Goal: Task Accomplishment & Management: Manage account settings

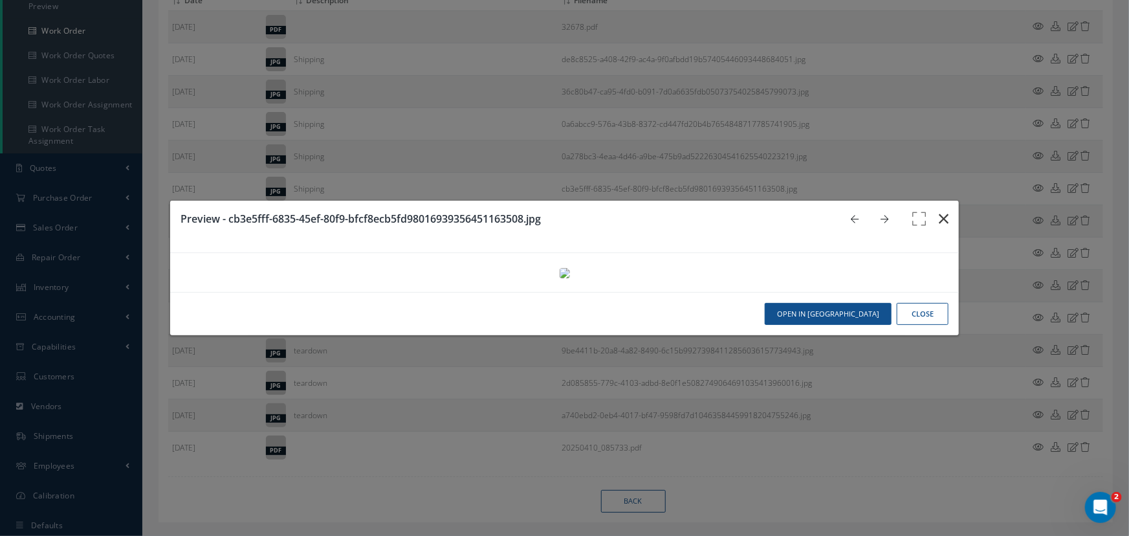
click at [939, 211] on icon "button" at bounding box center [944, 219] width 10 height 16
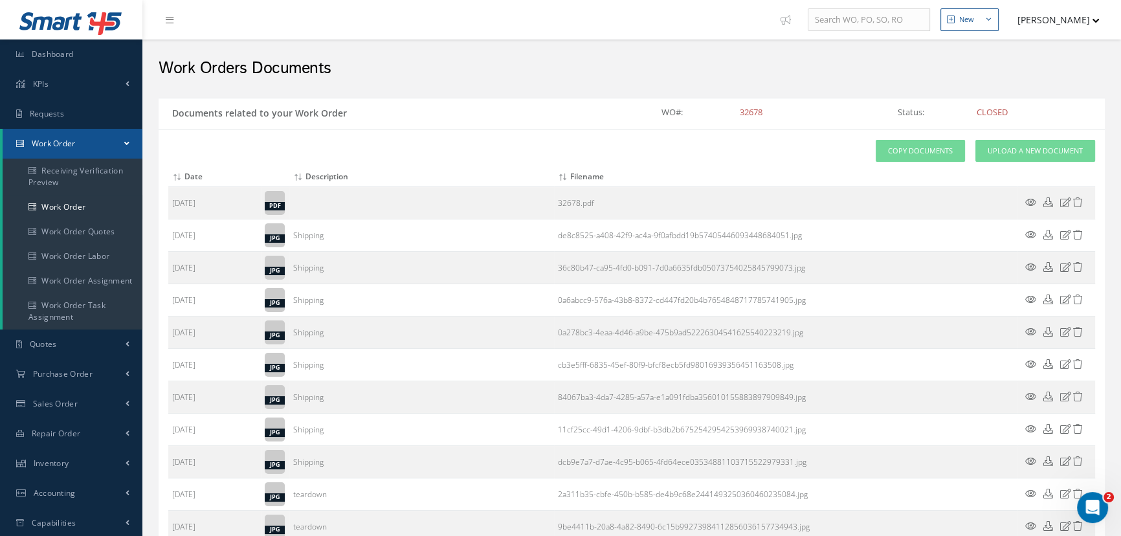
click at [60, 139] on span "Work Order" at bounding box center [54, 143] width 44 height 11
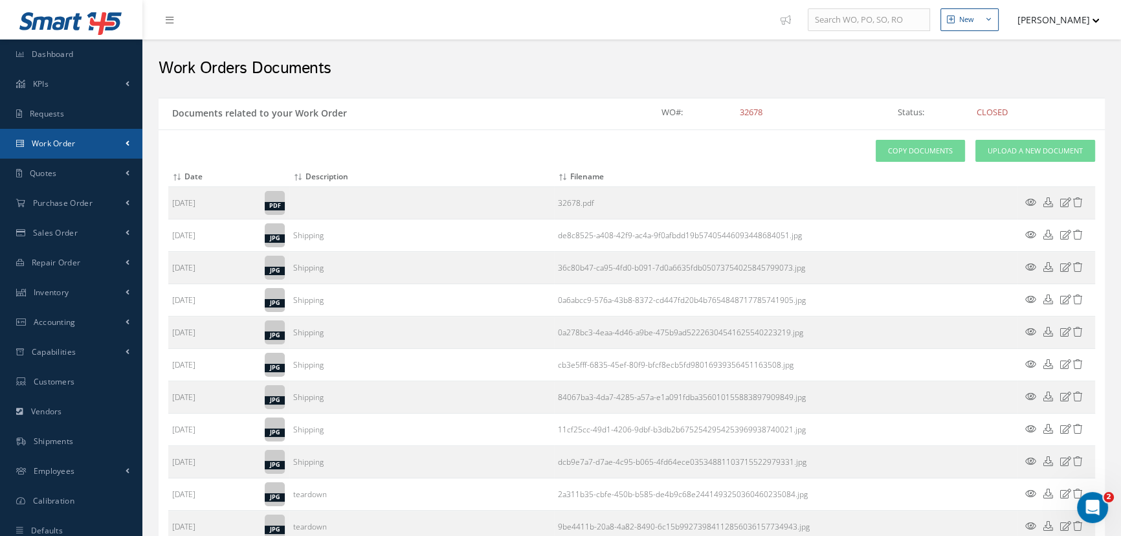
click at [60, 139] on span "Work Order" at bounding box center [54, 143] width 44 height 11
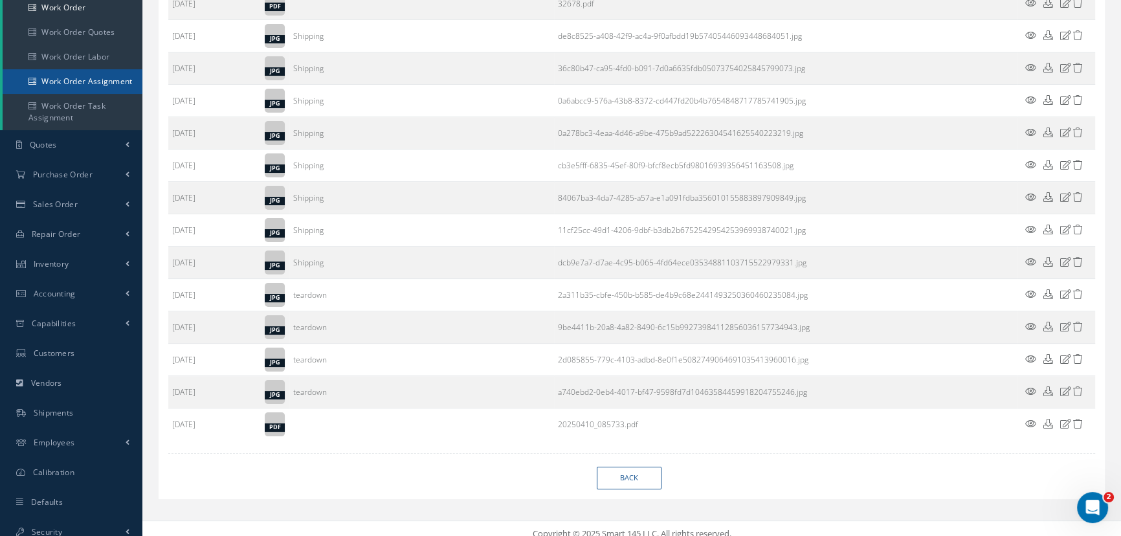
scroll to position [210, 0]
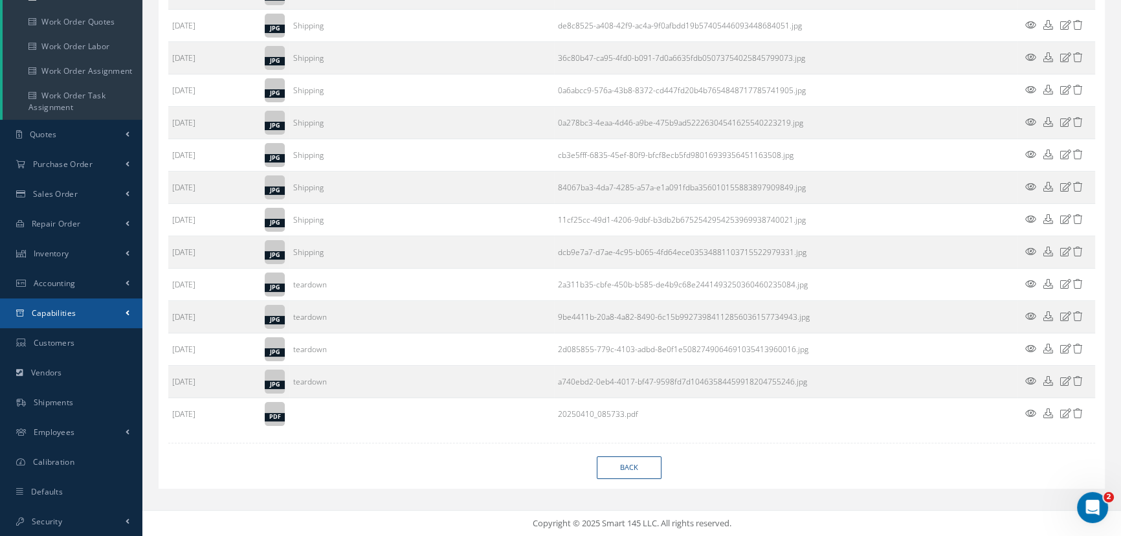
click at [63, 309] on span "Capabilities" at bounding box center [54, 312] width 45 height 11
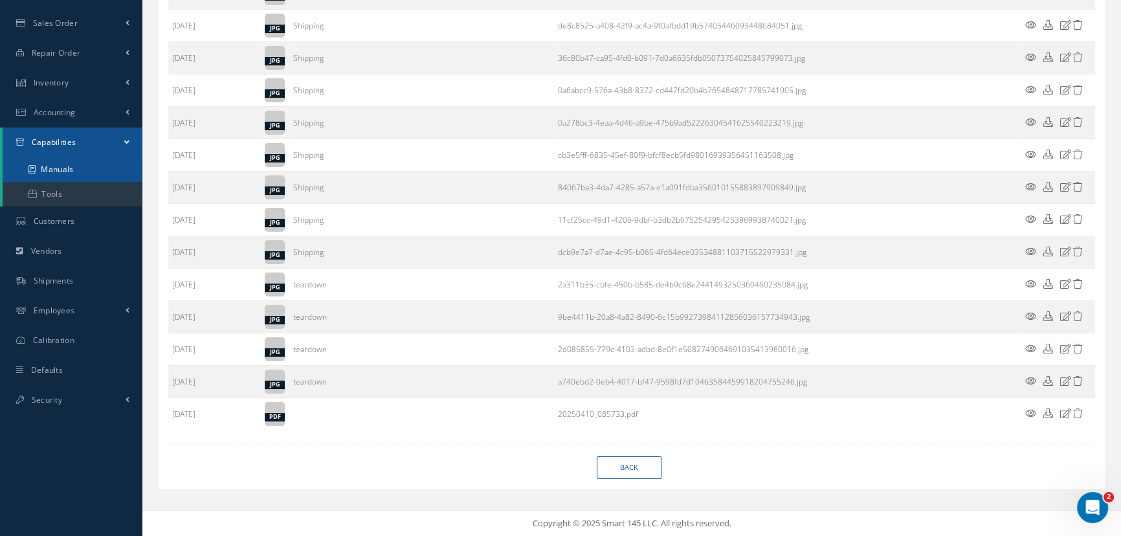
click at [72, 169] on link "Manuals" at bounding box center [73, 169] width 140 height 25
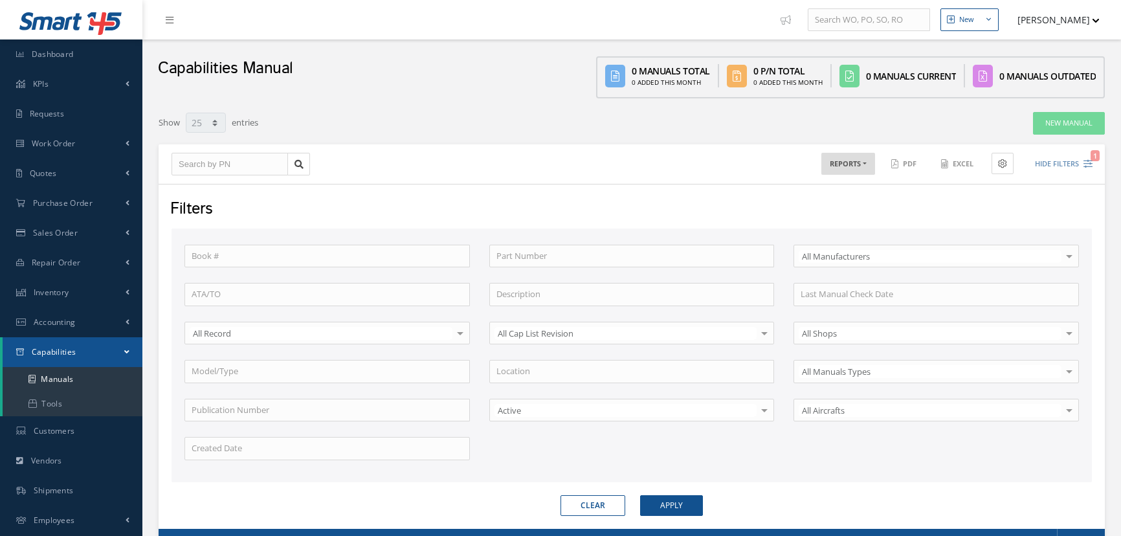
select select "25"
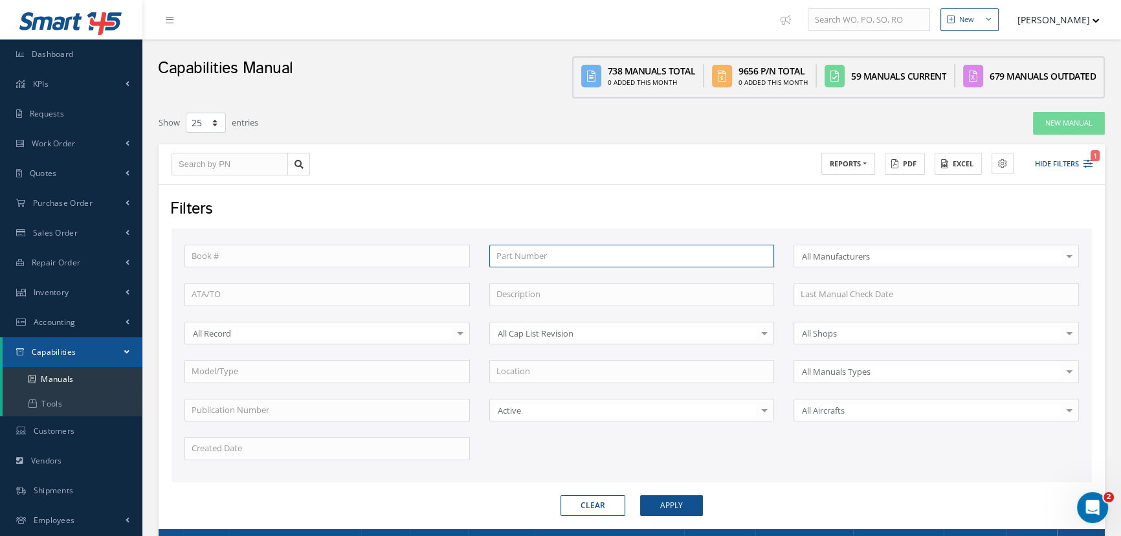
click at [564, 257] on input "text" at bounding box center [631, 256] width 285 height 23
type input "3"
type input "31"
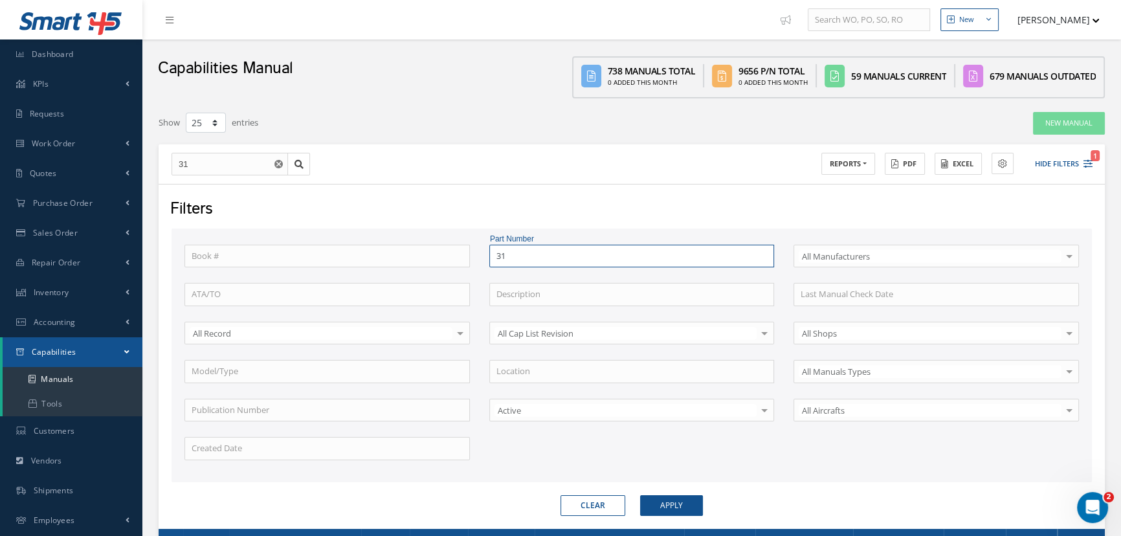
type input "310"
type input "310t"
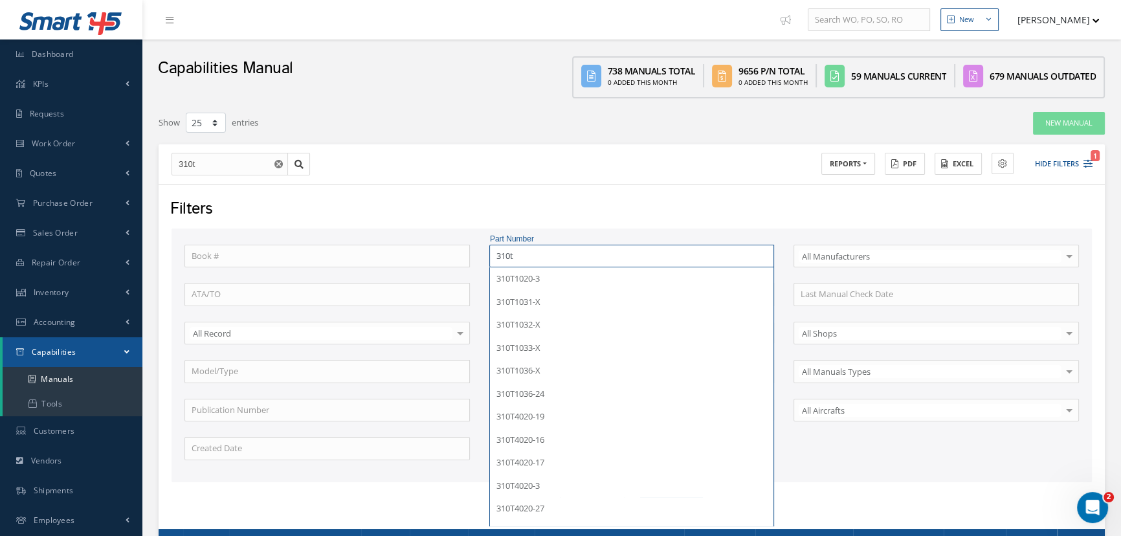
type input "310t3"
type input "310t30"
type input "310t302"
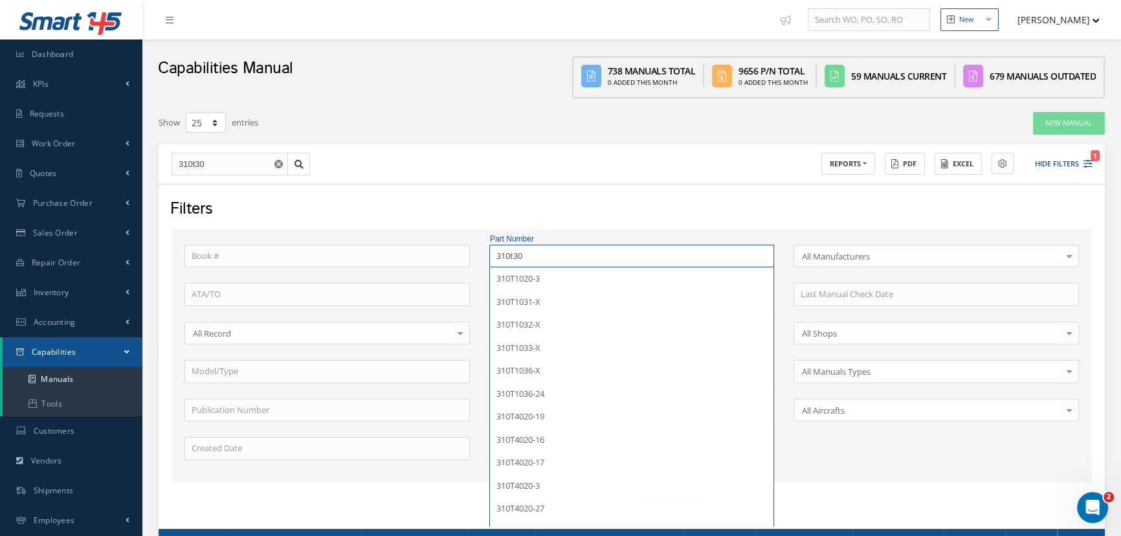
type input "310t302"
type input "310t3021"
type input "310t3021-"
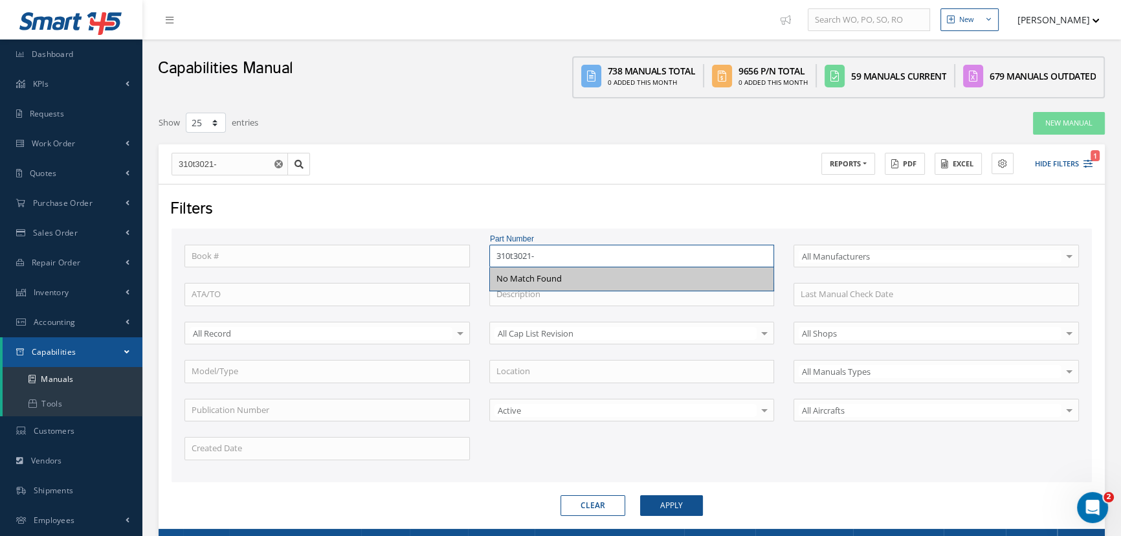
type input "310t3021-1"
click at [640, 495] on button "Apply" at bounding box center [671, 505] width 63 height 21
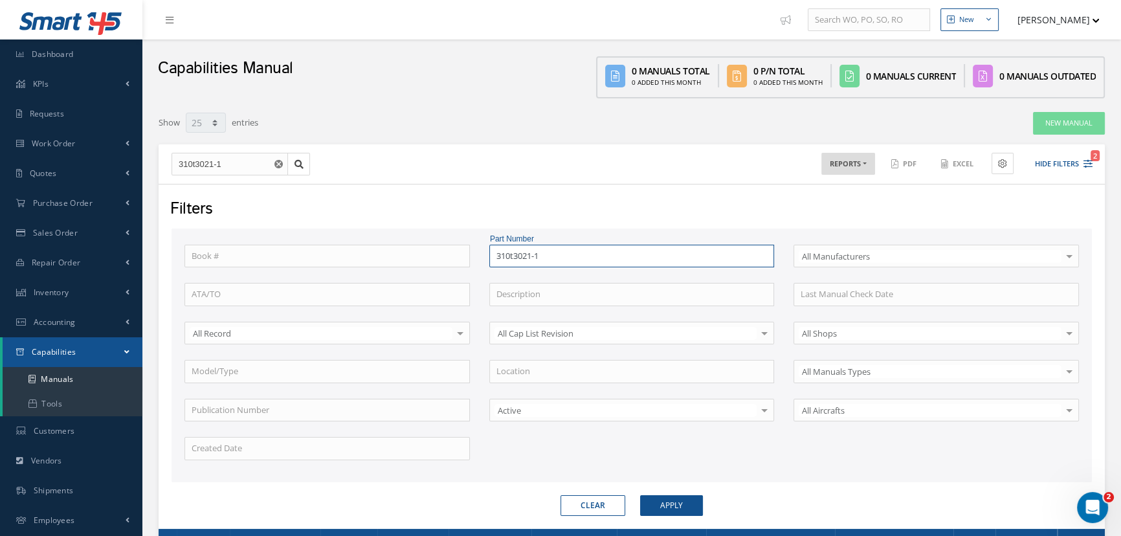
drag, startPoint x: 562, startPoint y: 255, endPoint x: 428, endPoint y: 251, distance: 134.0
click at [428, 251] on div "Book # Part Number 310t3021-1 No Match Found Select All Manufacturers All Manuf…" at bounding box center [632, 360] width 914 height 231
click at [289, 286] on input "text" at bounding box center [326, 294] width 285 height 23
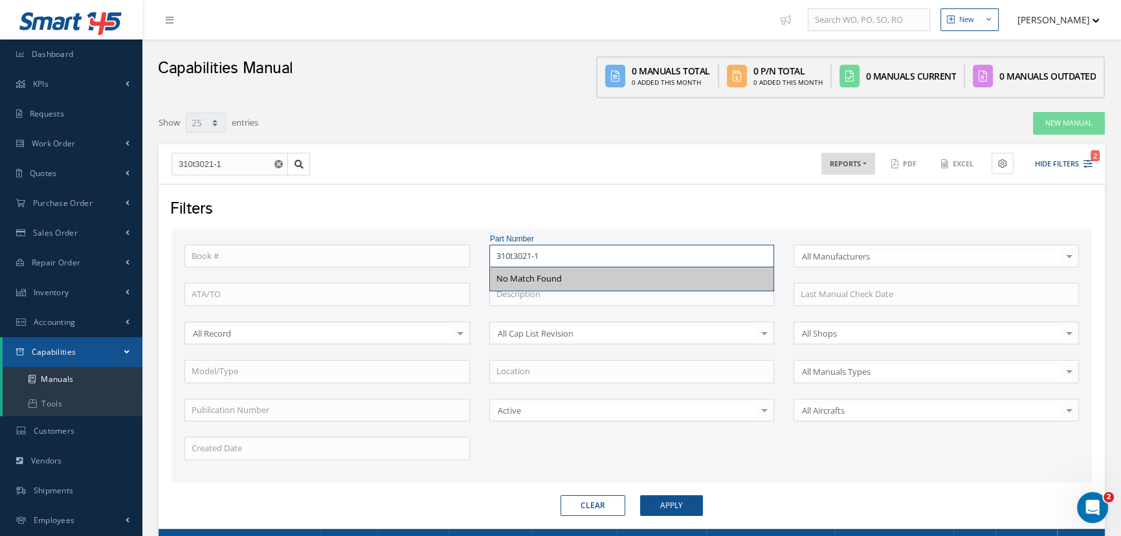
drag, startPoint x: 559, startPoint y: 254, endPoint x: 430, endPoint y: 253, distance: 128.8
click at [444, 255] on div "Book # Part Number 310t3021-1 No Match Found Select All Manufacturers All Manuf…" at bounding box center [632, 360] width 914 height 231
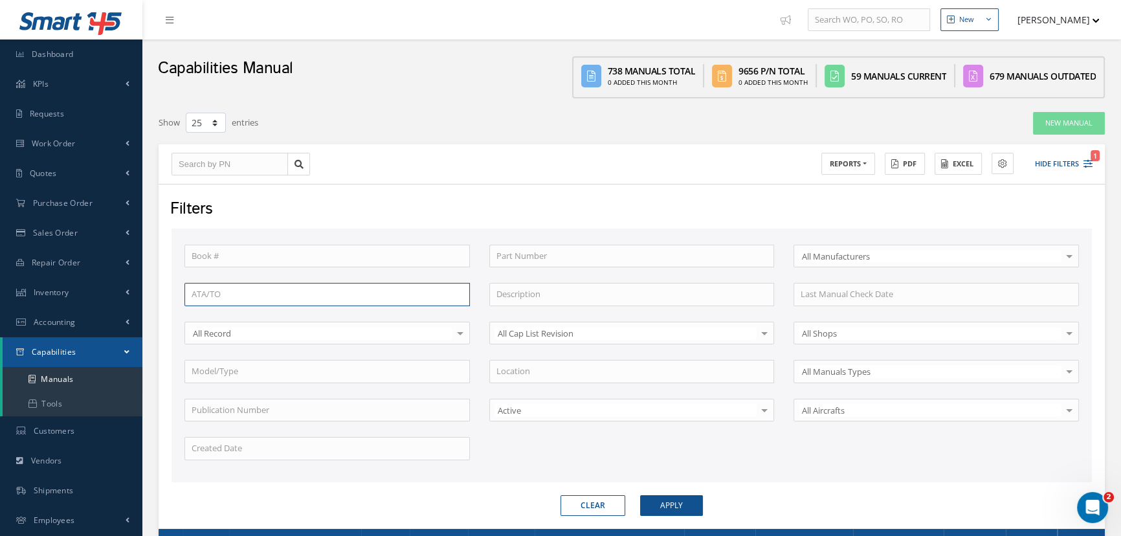
click at [309, 293] on input "text" at bounding box center [326, 294] width 285 height 23
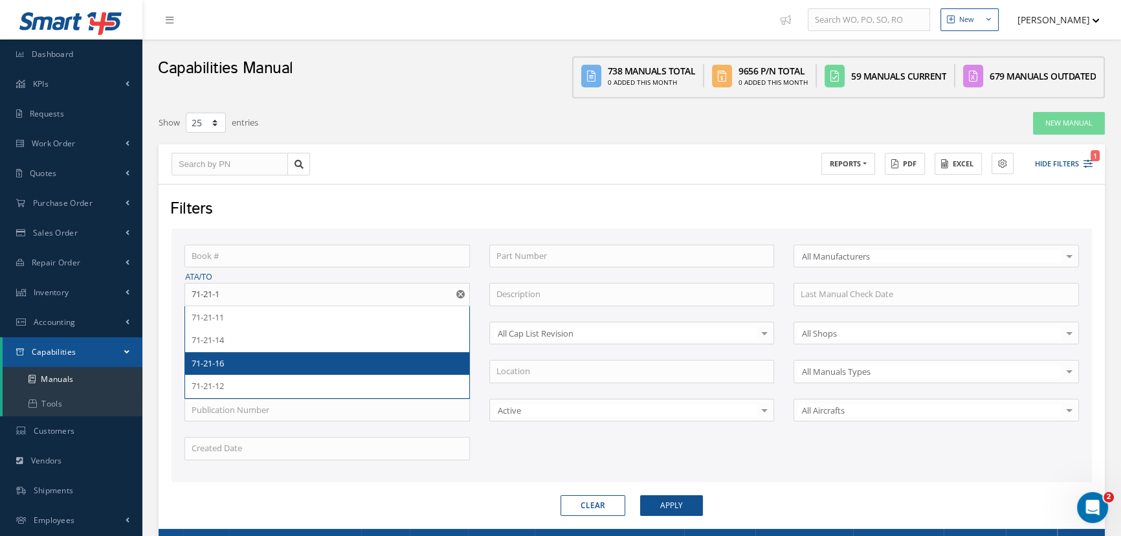
click at [246, 362] on div "71-21-16" at bounding box center [327, 363] width 271 height 13
type input "71-21-16"
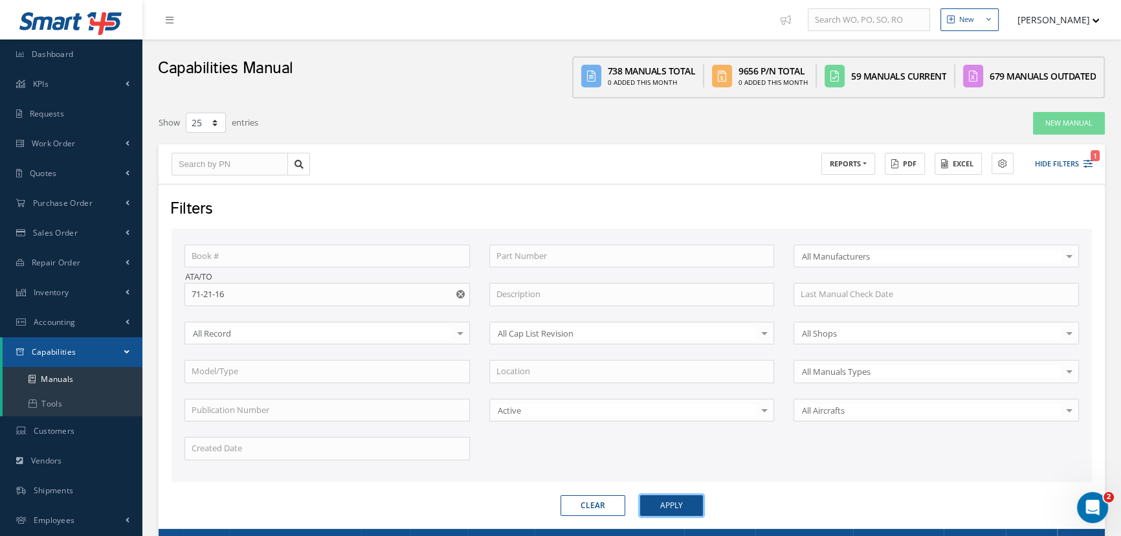
click at [663, 502] on button "Apply" at bounding box center [671, 505] width 63 height 21
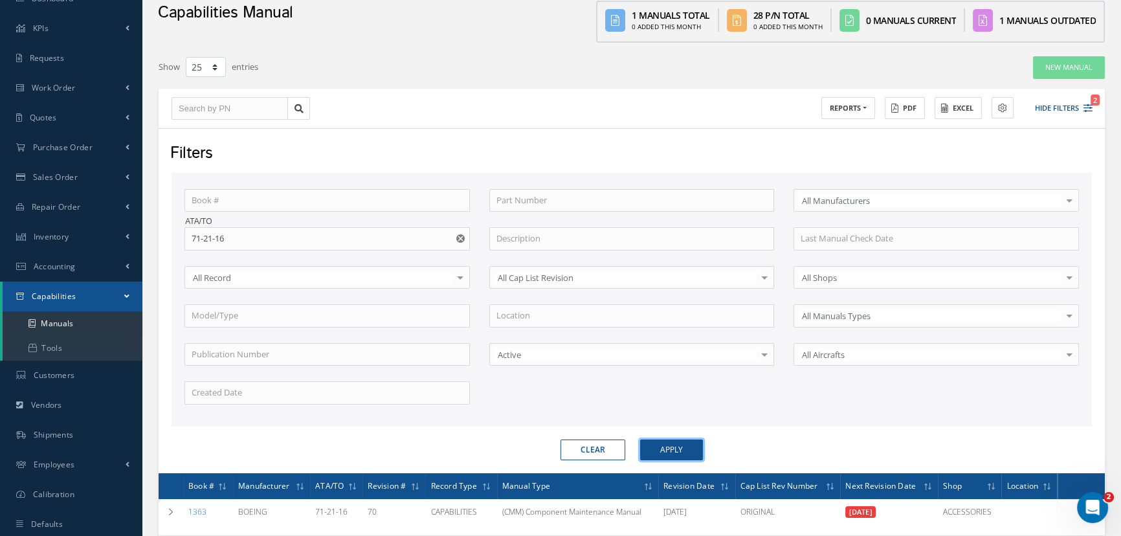
scroll to position [142, 0]
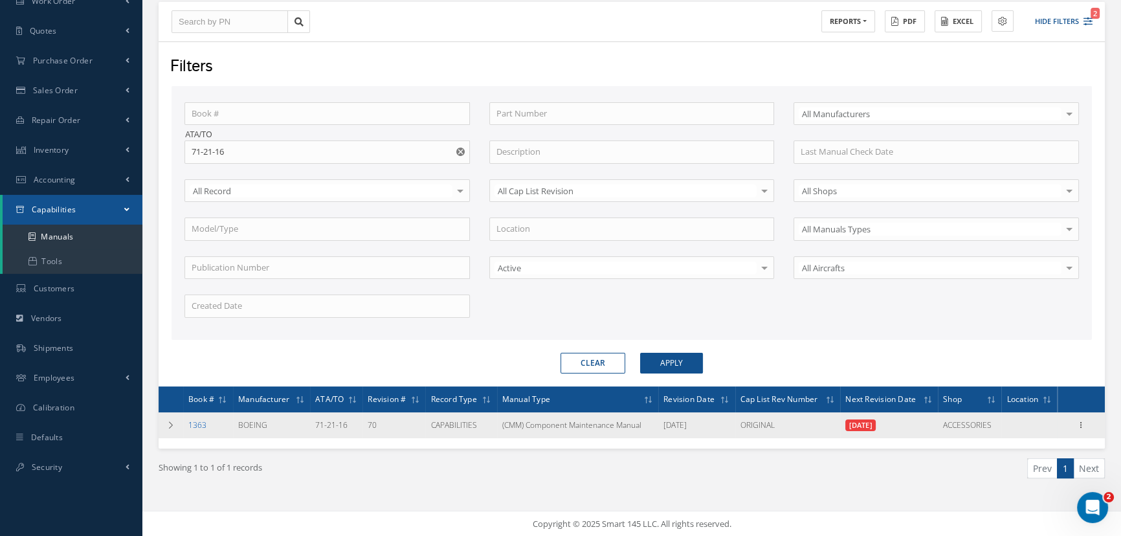
click at [193, 422] on link "1363" at bounding box center [197, 424] width 18 height 11
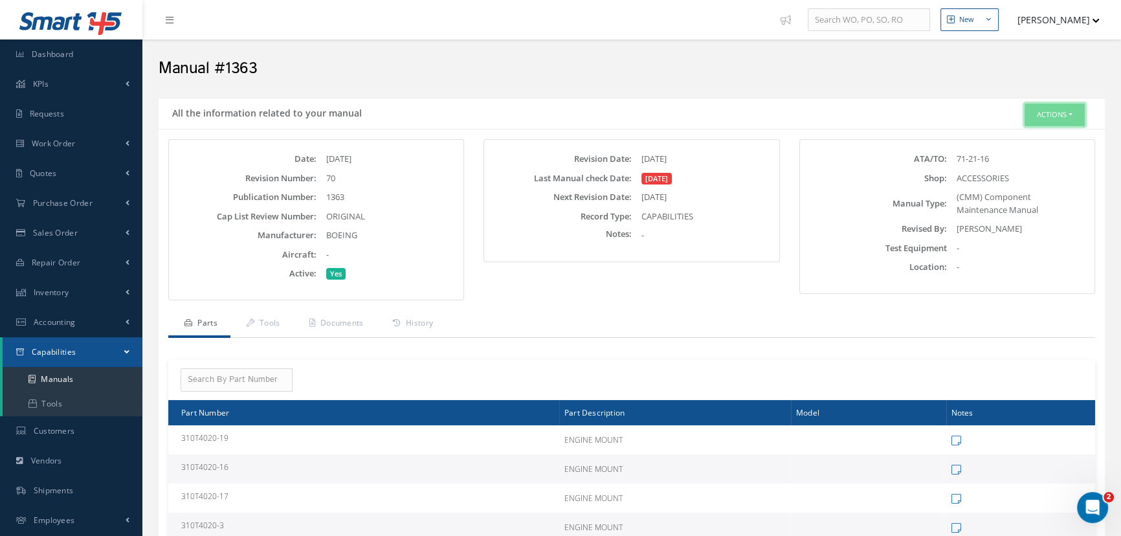
click at [1063, 108] on button "Actions" at bounding box center [1055, 115] width 60 height 23
click at [1012, 136] on link "Edit" at bounding box center [1035, 138] width 104 height 17
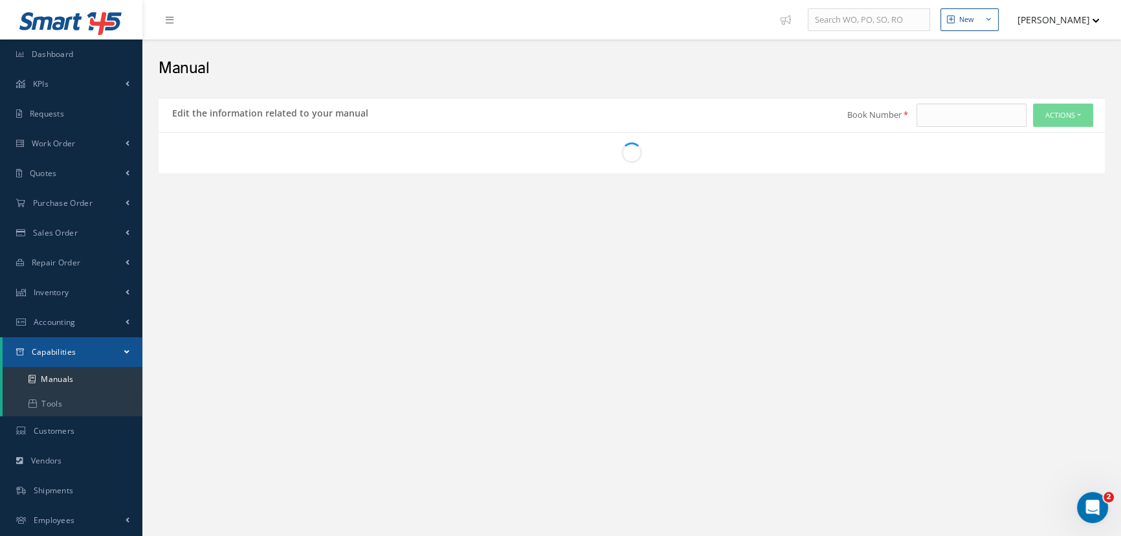
type input "1363"
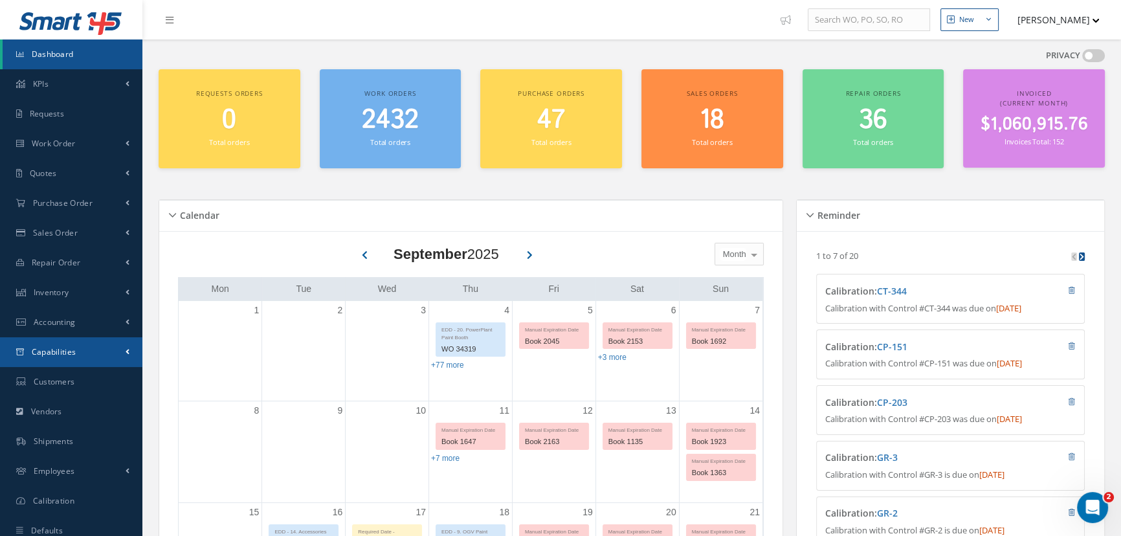
click at [85, 356] on link "Capabilities" at bounding box center [71, 352] width 142 height 30
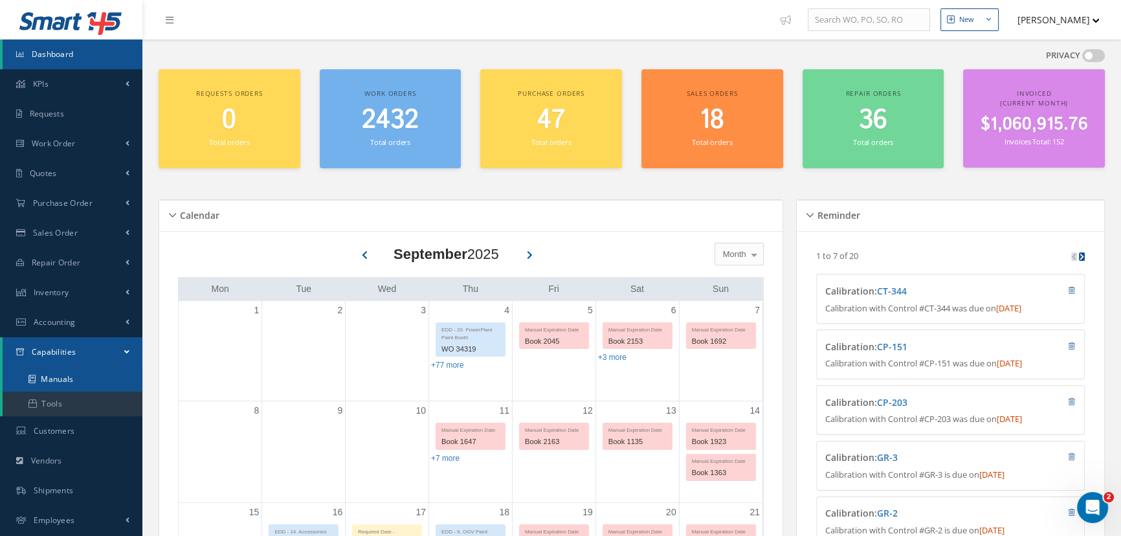
click at [76, 379] on link "Manuals" at bounding box center [73, 379] width 140 height 25
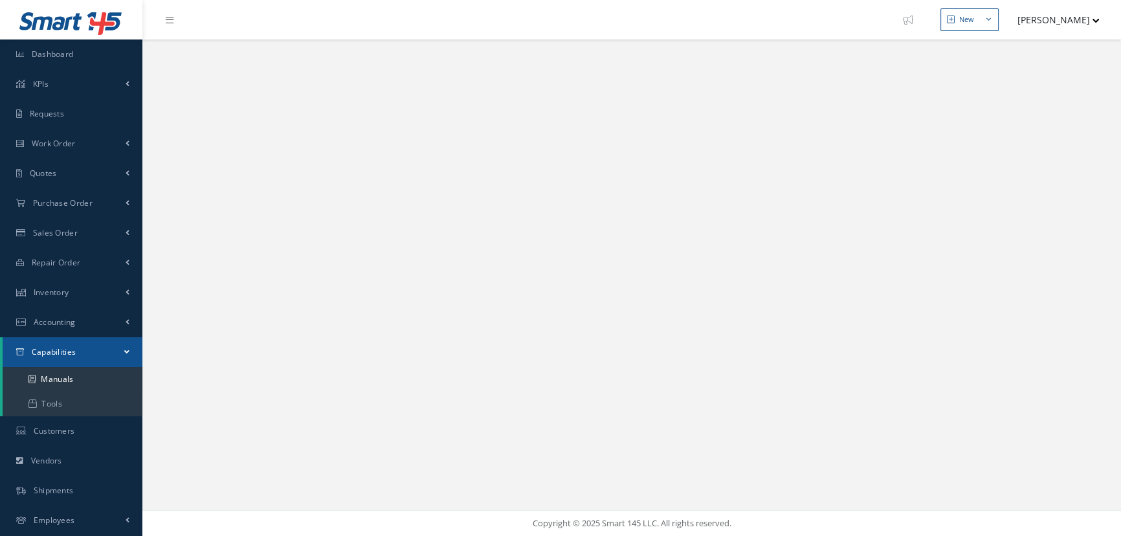
select select "25"
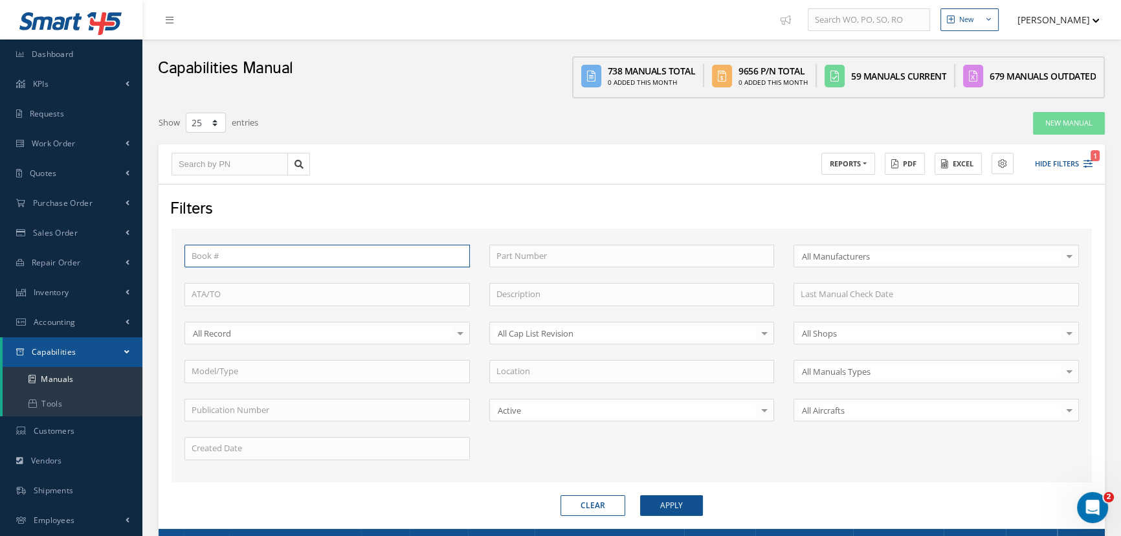
click at [213, 257] on input "text" at bounding box center [326, 256] width 285 height 23
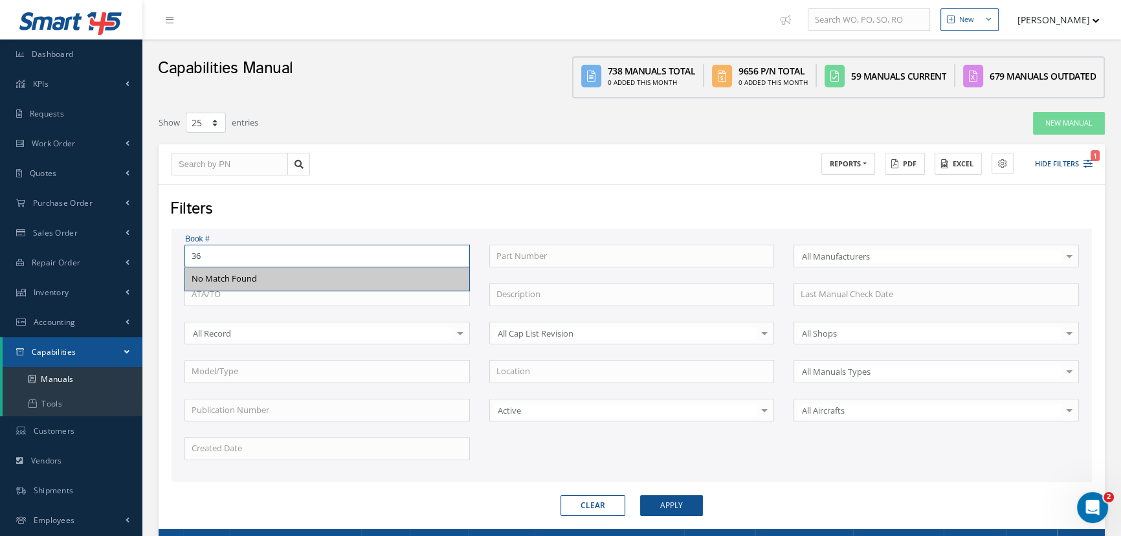
type input "3"
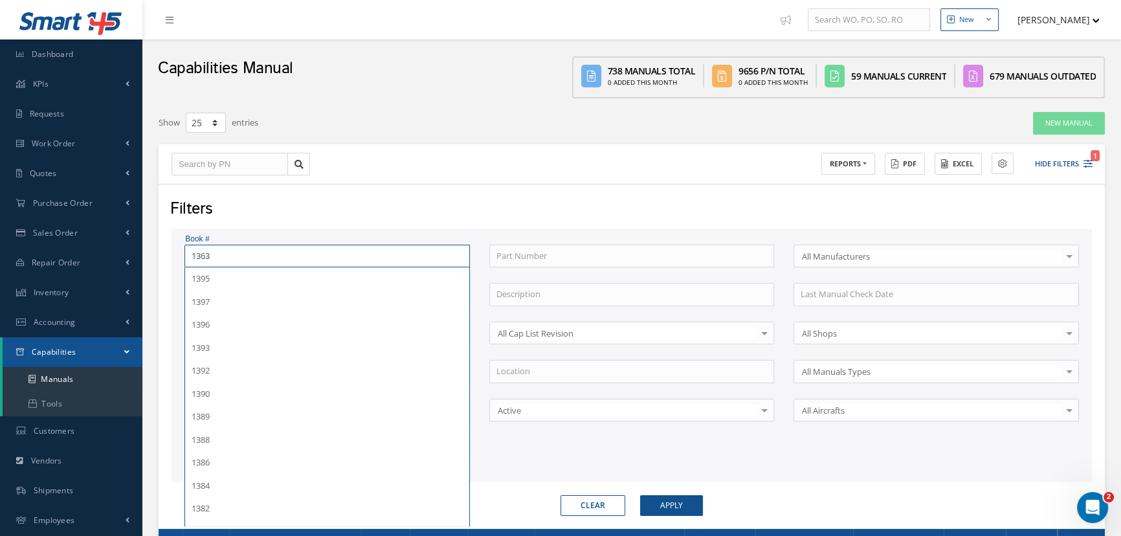
type input "1363"
click at [640, 495] on button "Apply" at bounding box center [671, 505] width 63 height 21
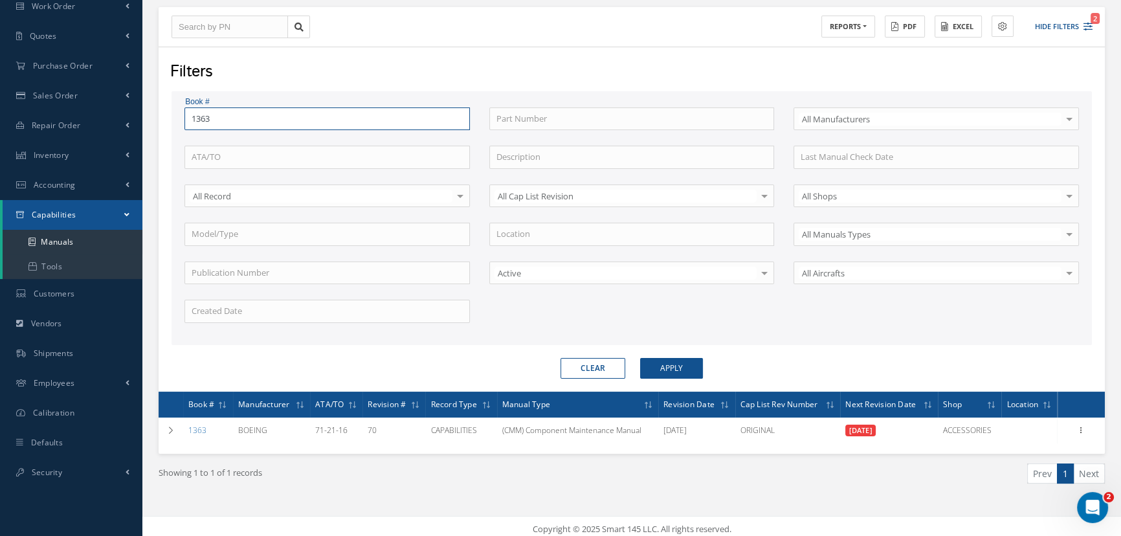
scroll to position [142, 0]
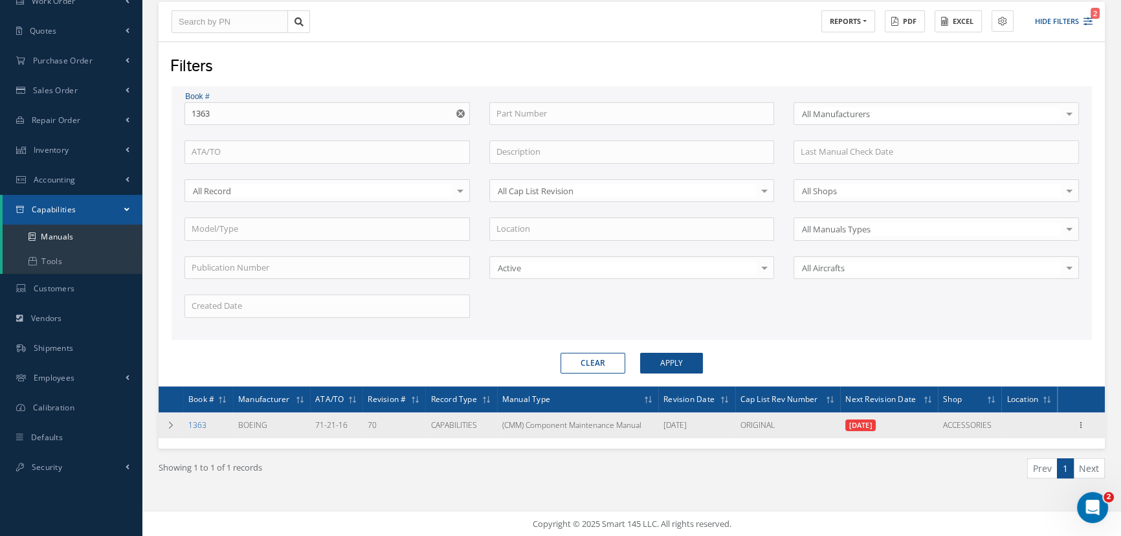
click at [201, 424] on link "1363" at bounding box center [197, 424] width 18 height 11
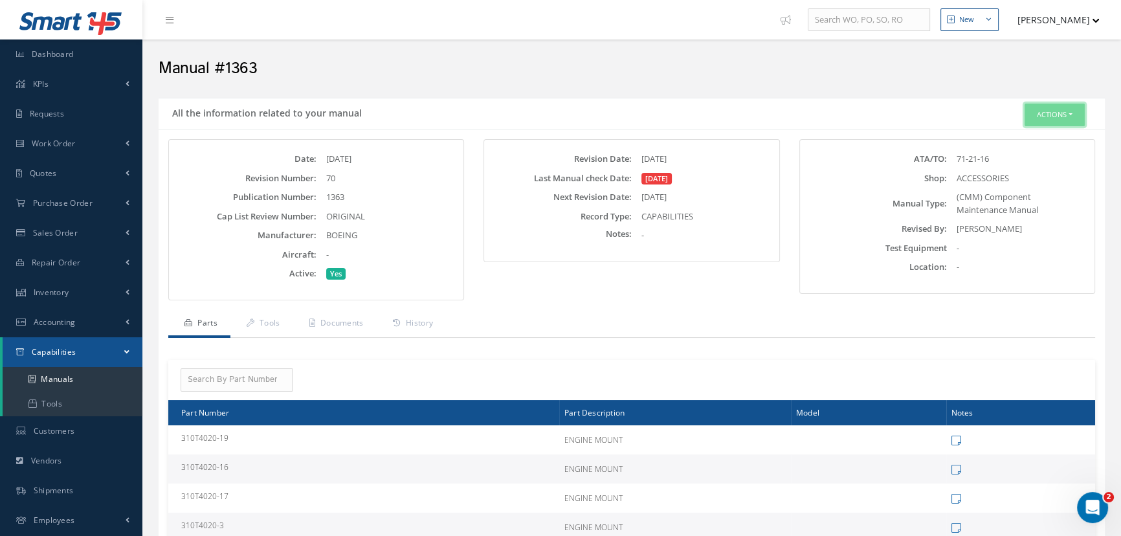
click at [1046, 117] on button "Actions" at bounding box center [1055, 115] width 60 height 23
click at [1016, 136] on link "Edit" at bounding box center [1035, 138] width 104 height 17
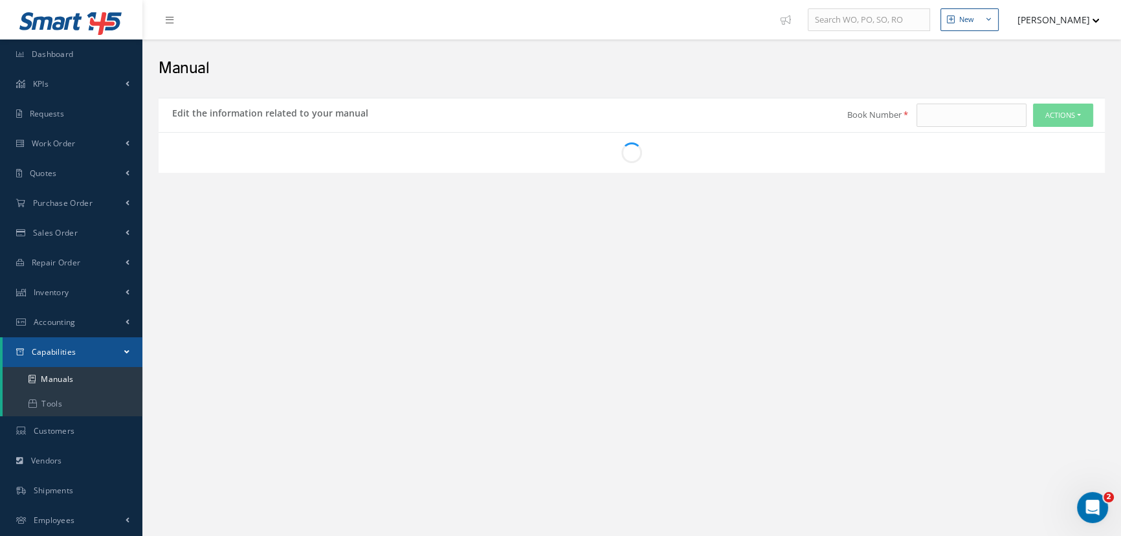
type input "1363"
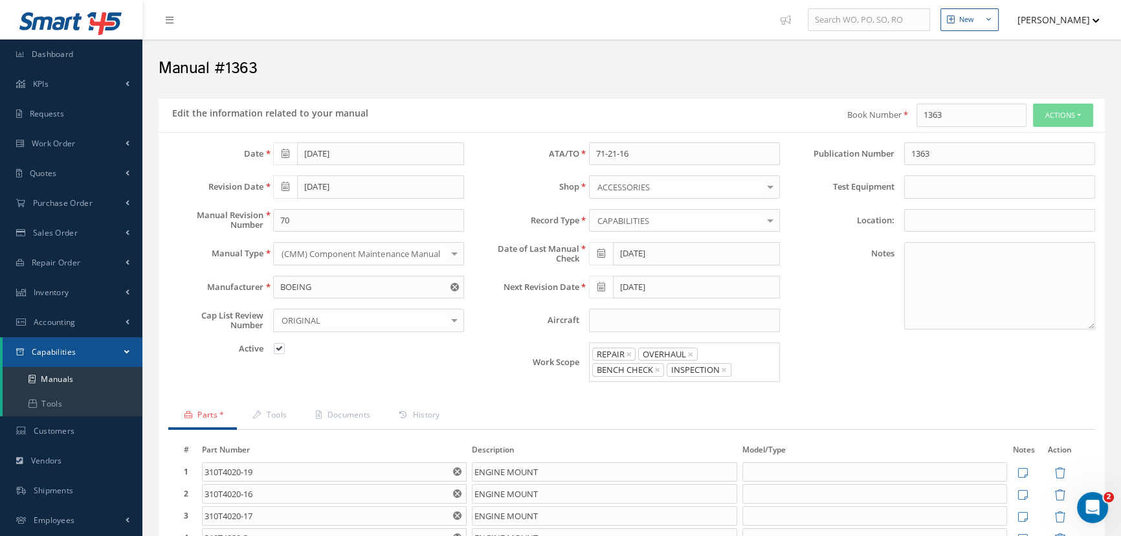
click at [597, 252] on icon at bounding box center [601, 253] width 8 height 9
click at [717, 393] on td "30" at bounding box center [715, 391] width 19 height 19
type input "08/30/2025"
type input "09/29/2025"
click at [546, 403] on ul "Parts * Tools Documents History" at bounding box center [631, 416] width 927 height 27
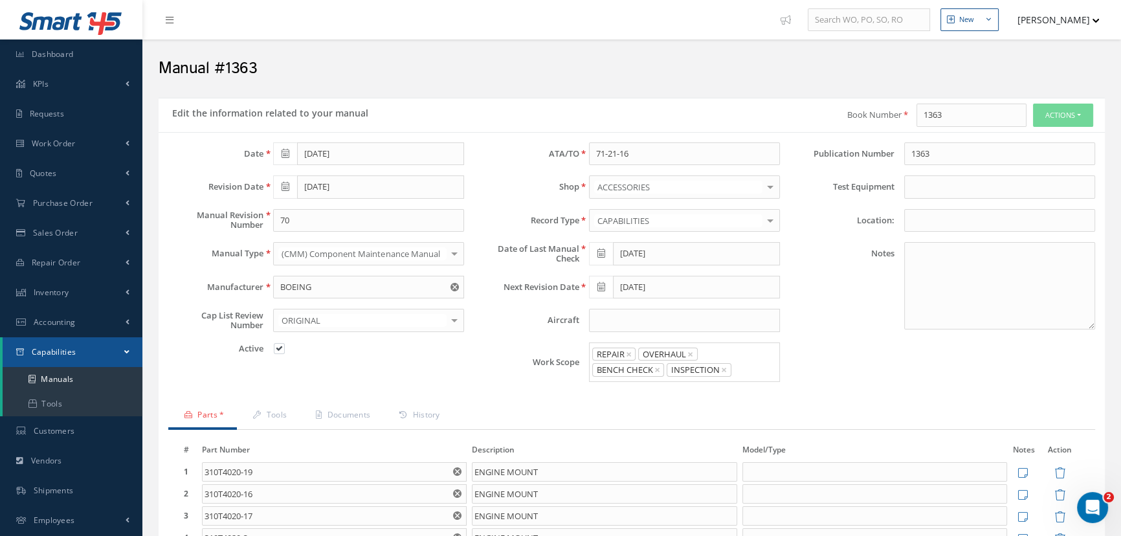
click at [601, 254] on icon at bounding box center [601, 253] width 8 height 9
click at [714, 276] on th "»" at bounding box center [715, 274] width 19 height 19
click at [647, 313] on td "3" at bounding box center [656, 313] width 19 height 19
type input "09/03/2025"
type input "10/03/2025"
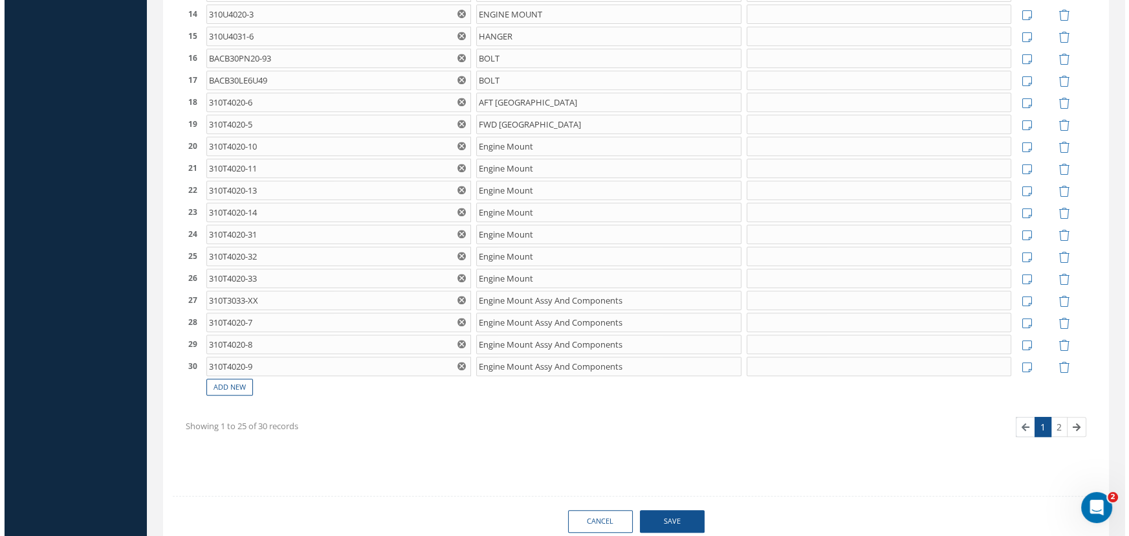
scroll to position [764, 0]
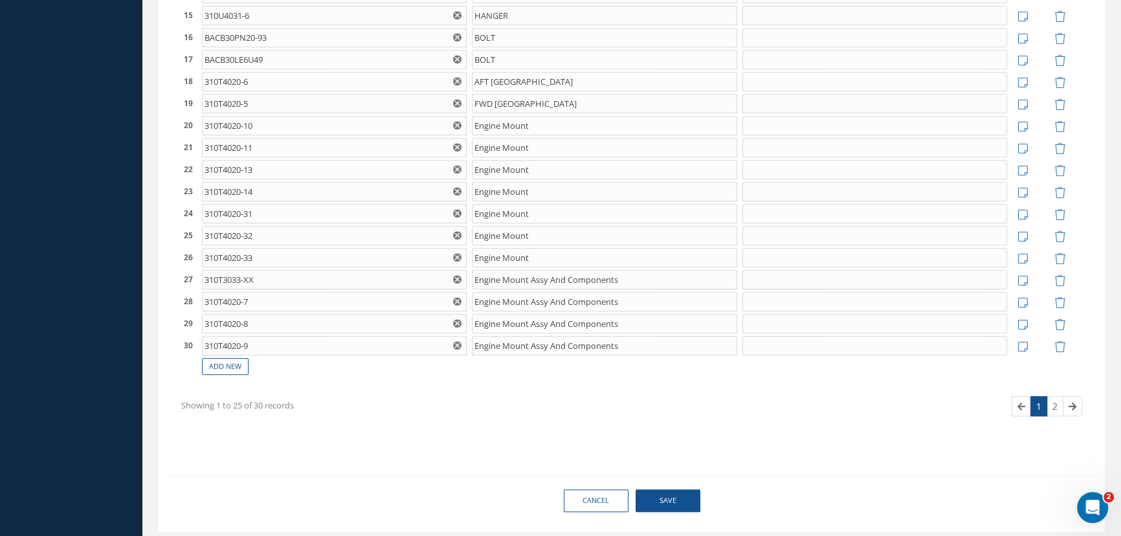
click at [667, 500] on span "Save" at bounding box center [668, 500] width 65 height 23
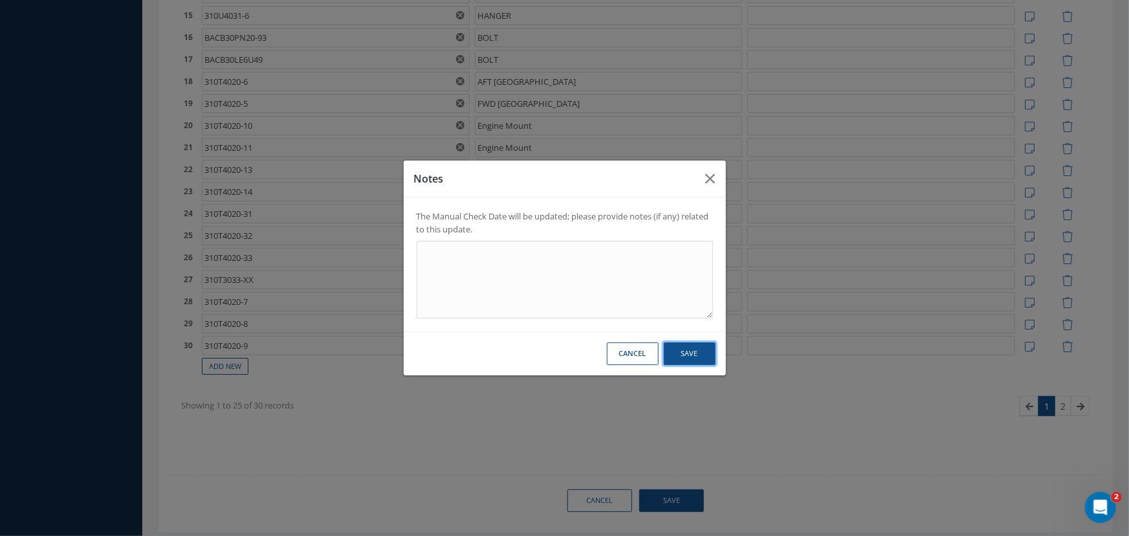
click at [680, 357] on button "Save" at bounding box center [690, 353] width 52 height 23
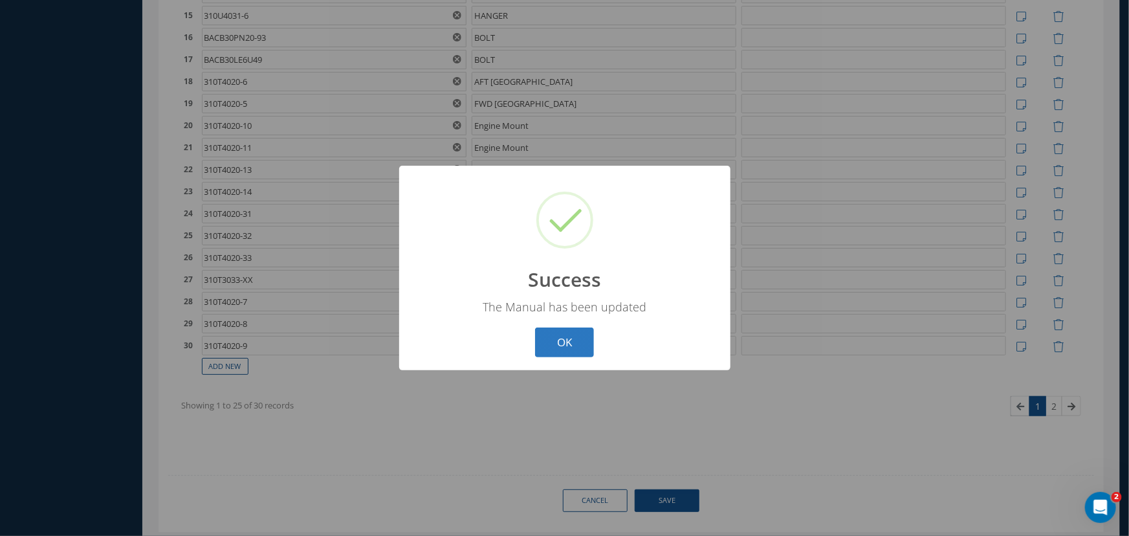
click at [578, 341] on button "OK" at bounding box center [564, 343] width 59 height 30
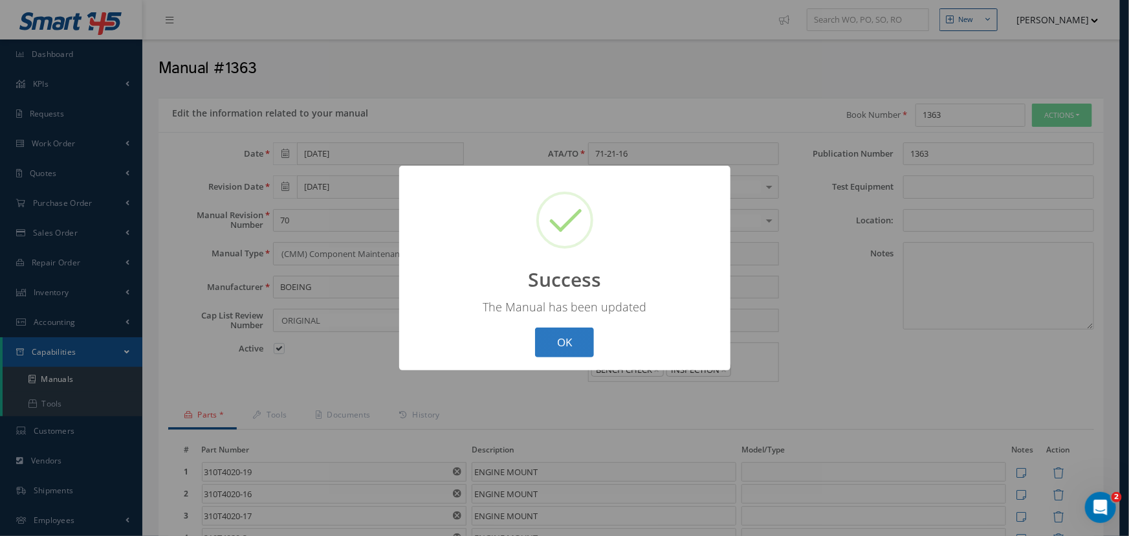
select select "25"
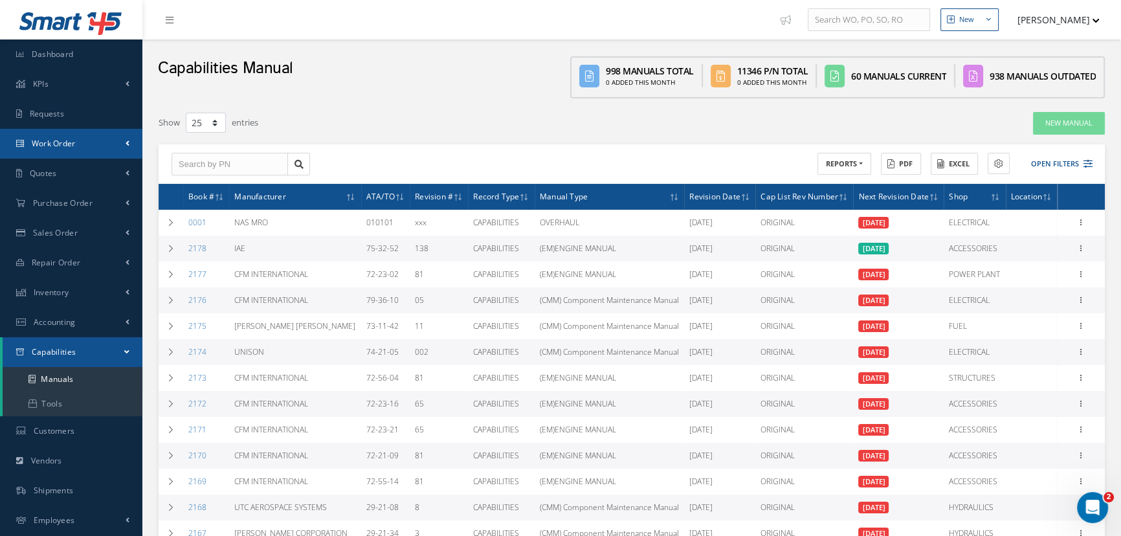
click at [53, 146] on span "Work Order" at bounding box center [54, 143] width 44 height 11
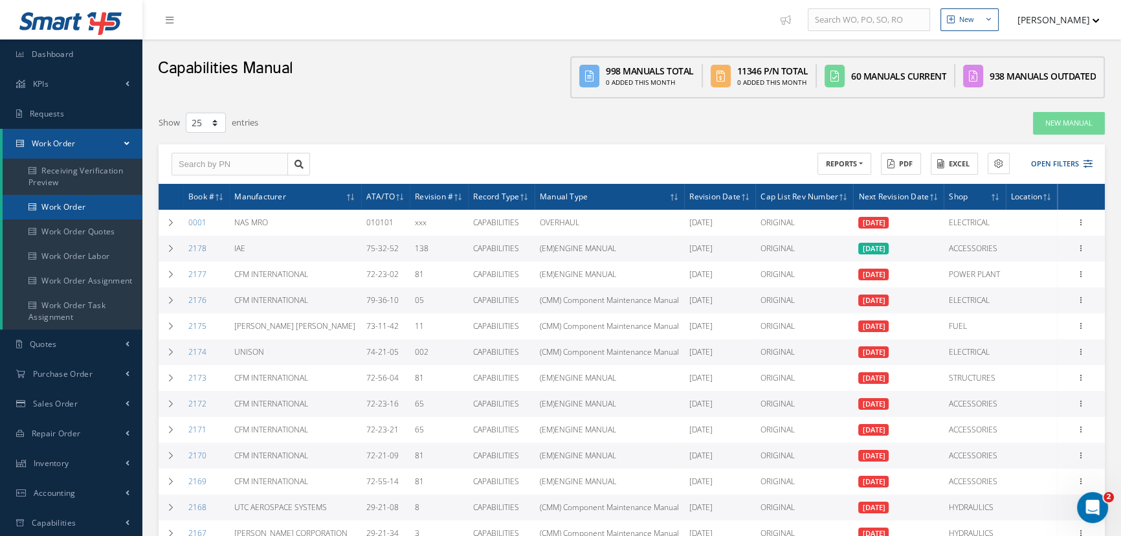
click at [65, 207] on link "Work Order" at bounding box center [73, 207] width 140 height 25
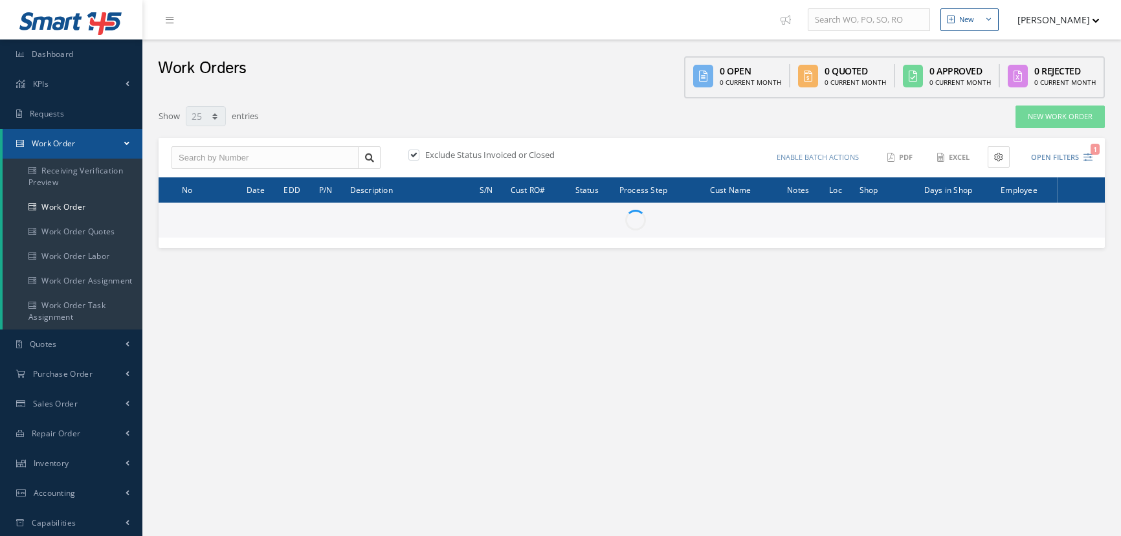
select select "25"
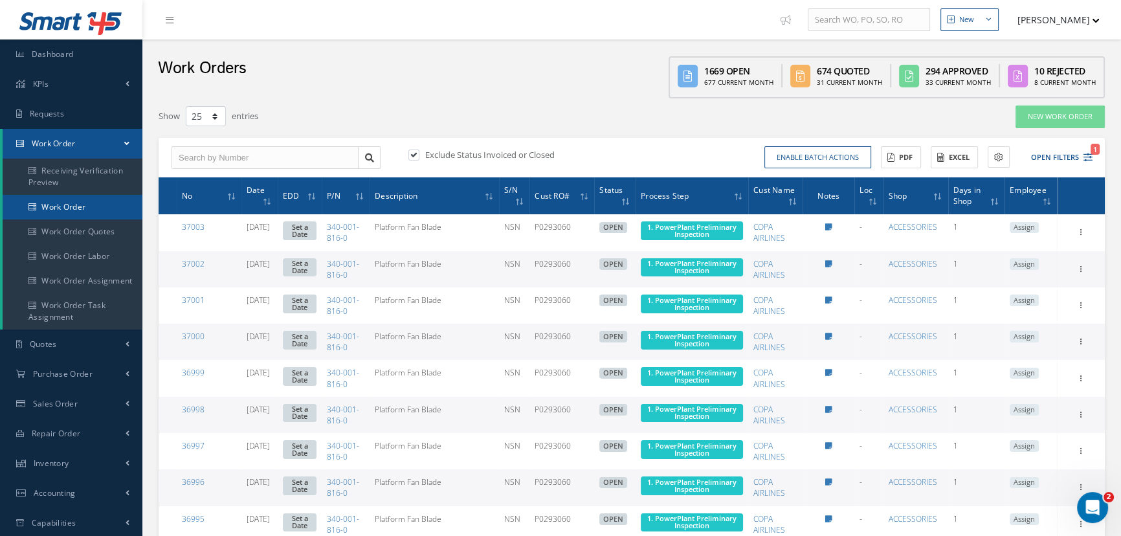
click at [58, 207] on link "Work Order" at bounding box center [73, 207] width 140 height 25
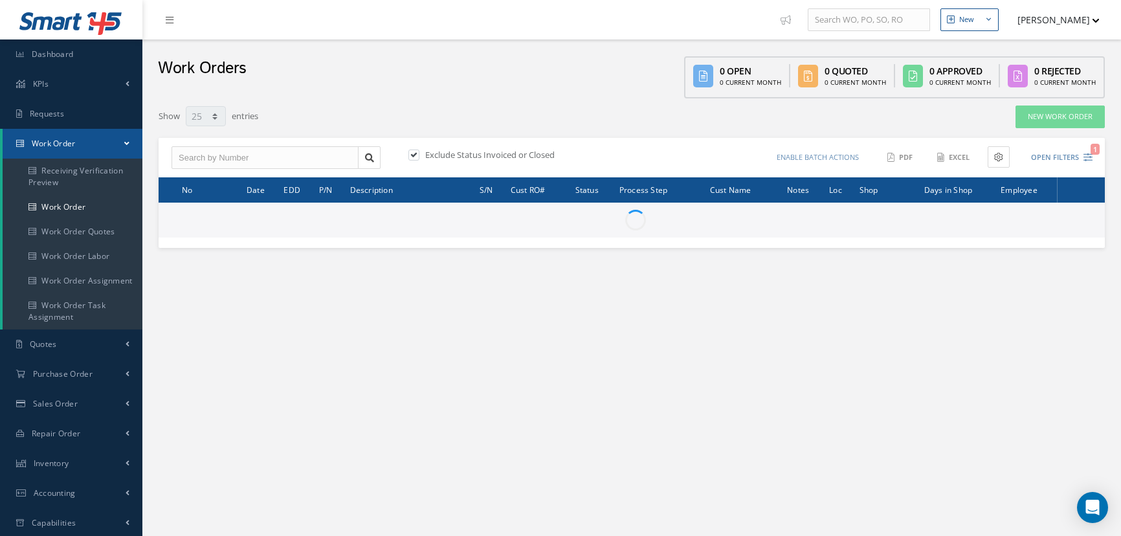
select select "25"
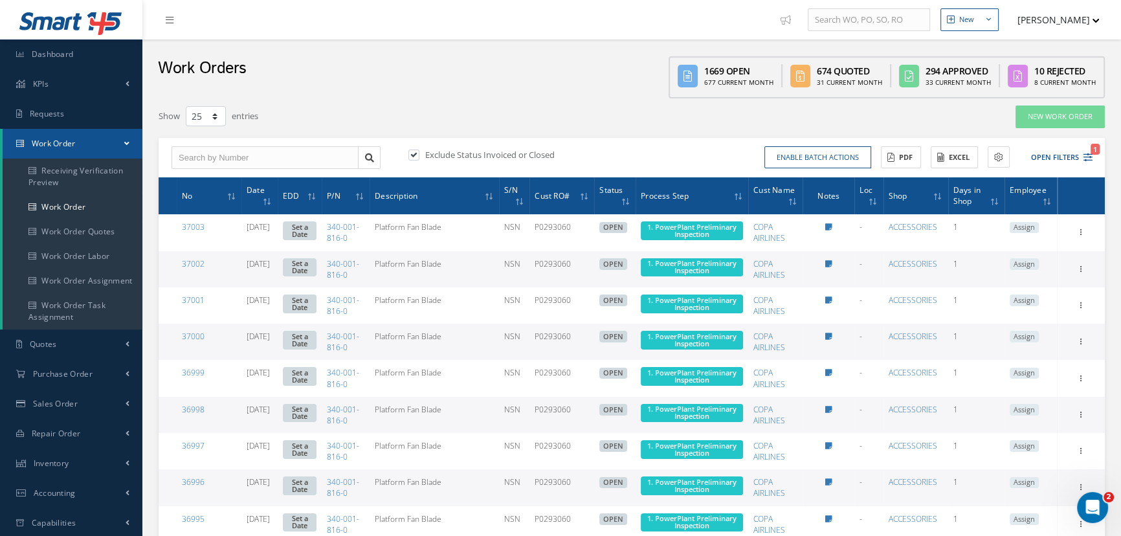
click at [419, 159] on label at bounding box center [420, 155] width 3 height 12
click at [413, 159] on input "checkbox" at bounding box center [412, 155] width 8 height 8
checkbox input "false"
click at [1042, 155] on button "Open Filters" at bounding box center [1055, 157] width 73 height 21
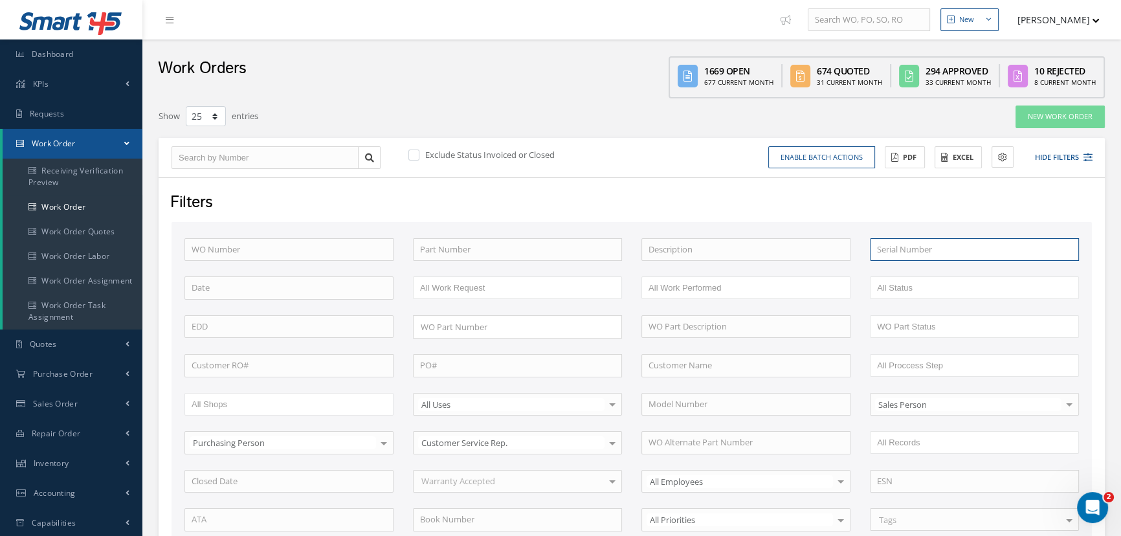
click at [889, 246] on input "text" at bounding box center [974, 249] width 209 height 23
type input "rj12-1492"
drag, startPoint x: 922, startPoint y: 250, endPoint x: 876, endPoint y: 256, distance: 46.2
click at [876, 256] on input "rj12-1492" at bounding box center [974, 249] width 209 height 23
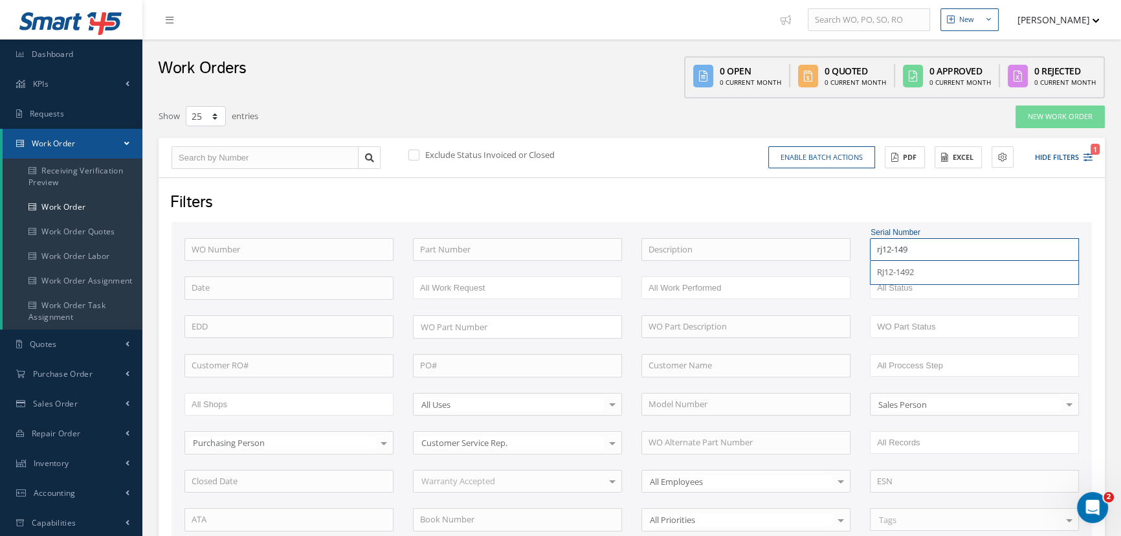
type input "rj12-1492"
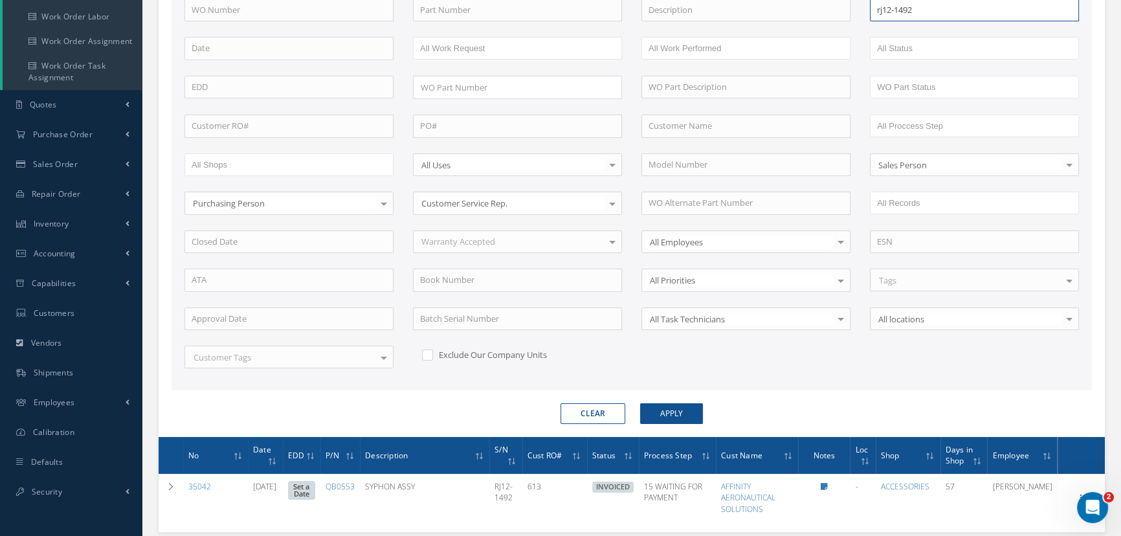
scroll to position [322, 0]
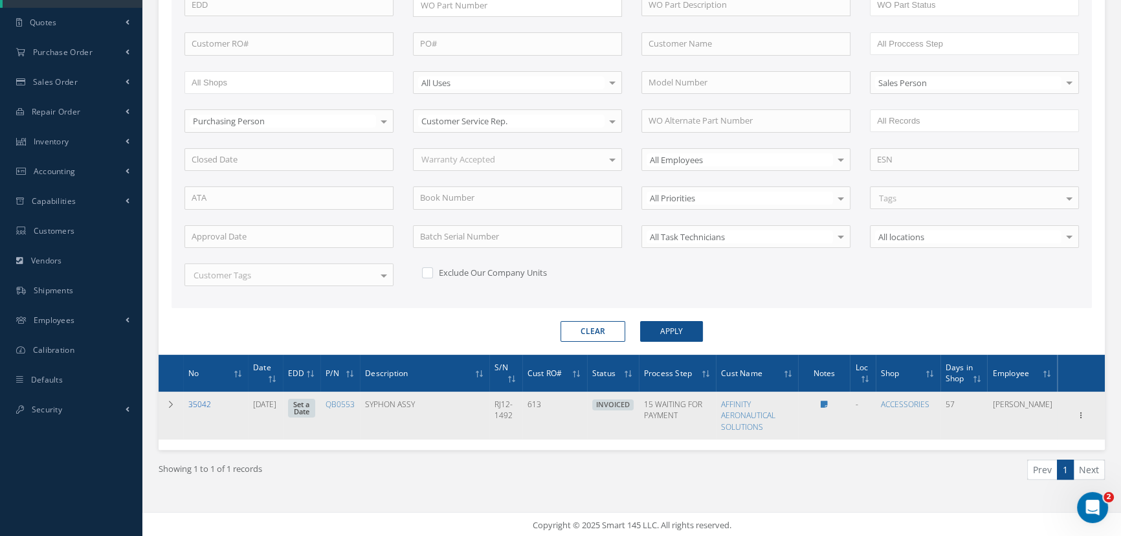
click at [204, 399] on link "35042" at bounding box center [199, 404] width 23 height 11
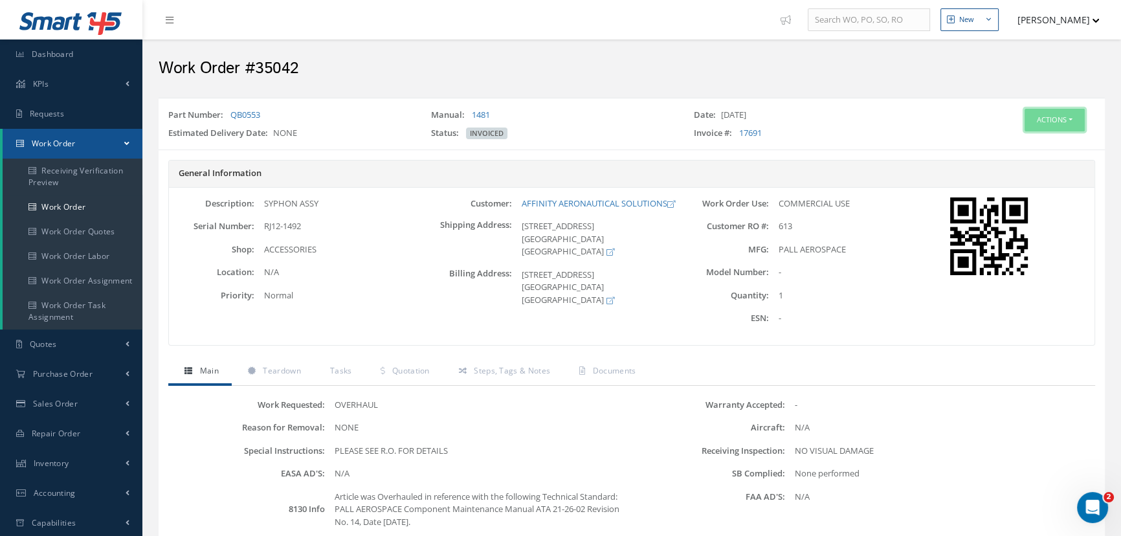
click at [1060, 126] on button "Actions" at bounding box center [1055, 120] width 60 height 23
click at [1016, 145] on link "Edit" at bounding box center [1035, 143] width 104 height 17
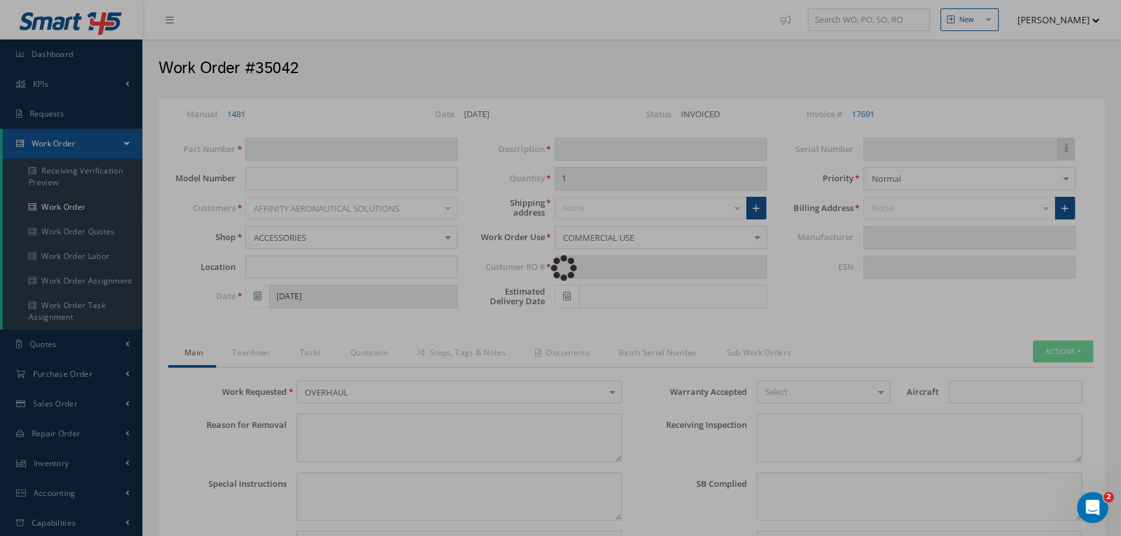
type input "QB0553"
type input "[DATE]"
type input "SYPHON ASSY"
type input "613"
type input "RJ12-1492"
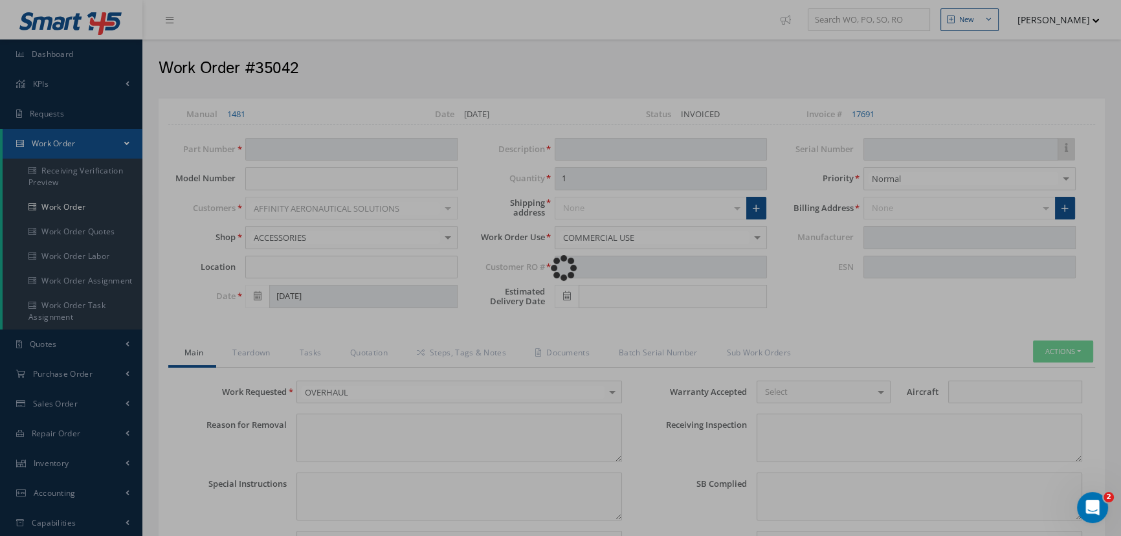
type textarea "NONE"
type textarea "PLEASE SEE R.O. FOR DETAILS"
type textarea "NO VISUAL DAMAGE"
type textarea "None performed"
type textarea "Article was Overhauled in reference with the following Technical Standard: PALL…"
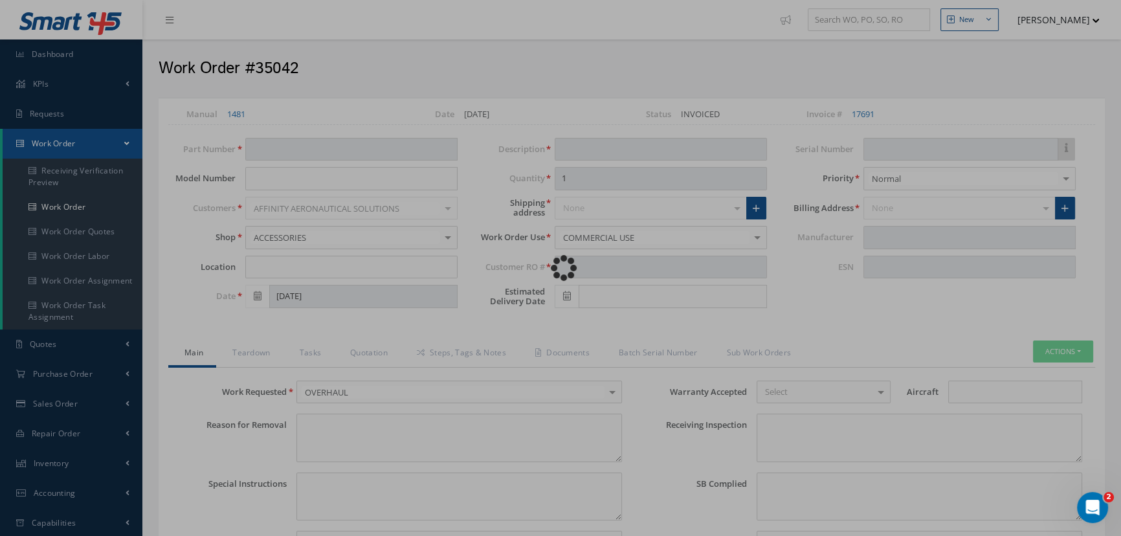
type input "09/16/2025"
type textarea "Article has been approved to return to service."
type input "09/15/2025"
type input "PALL AEROSPACE"
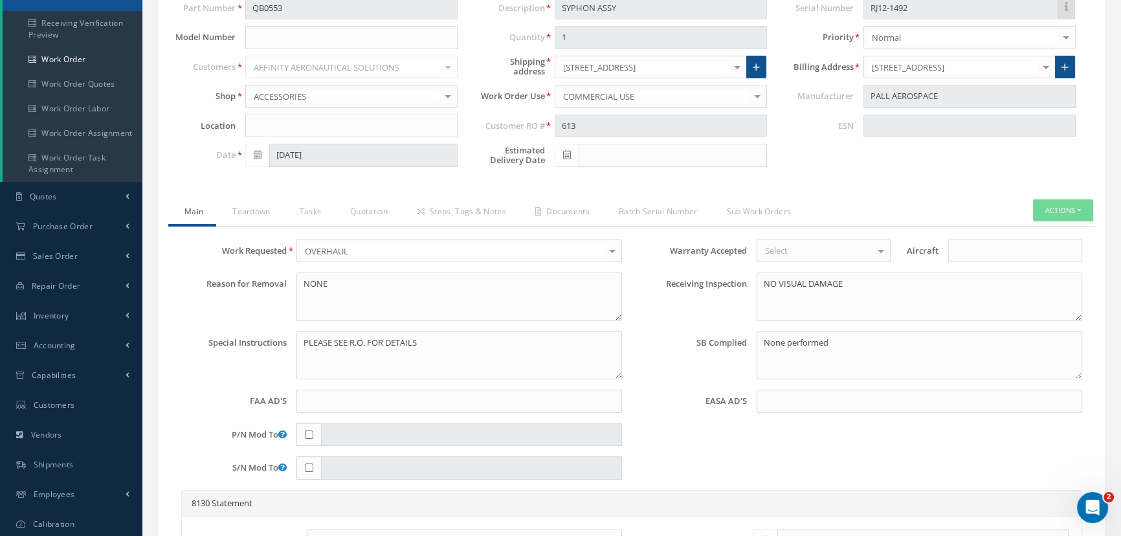
scroll to position [235, 0]
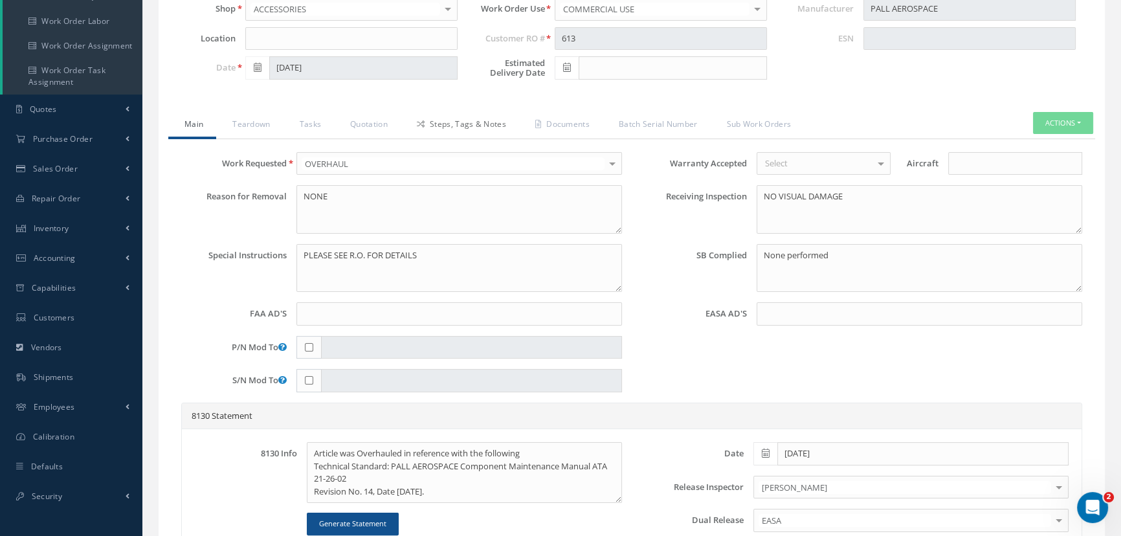
click at [422, 106] on div "Loading… Manual 1481 Date 07/23/2025 Status INVOICED Invoice # 17691 Clock In P…" at bounding box center [632, 335] width 946 height 939
click at [423, 107] on div "Loading… Manual 1481 Date 07/23/2025 Status INVOICED Invoice # 17691 Clock In P…" at bounding box center [632, 335] width 946 height 939
click at [423, 109] on div "Loading… Manual 1481 Date 07/23/2025 Status INVOICED Invoice # 17691 Clock In P…" at bounding box center [632, 335] width 946 height 939
click at [423, 115] on link "Steps, Tags & Notes" at bounding box center [460, 125] width 118 height 27
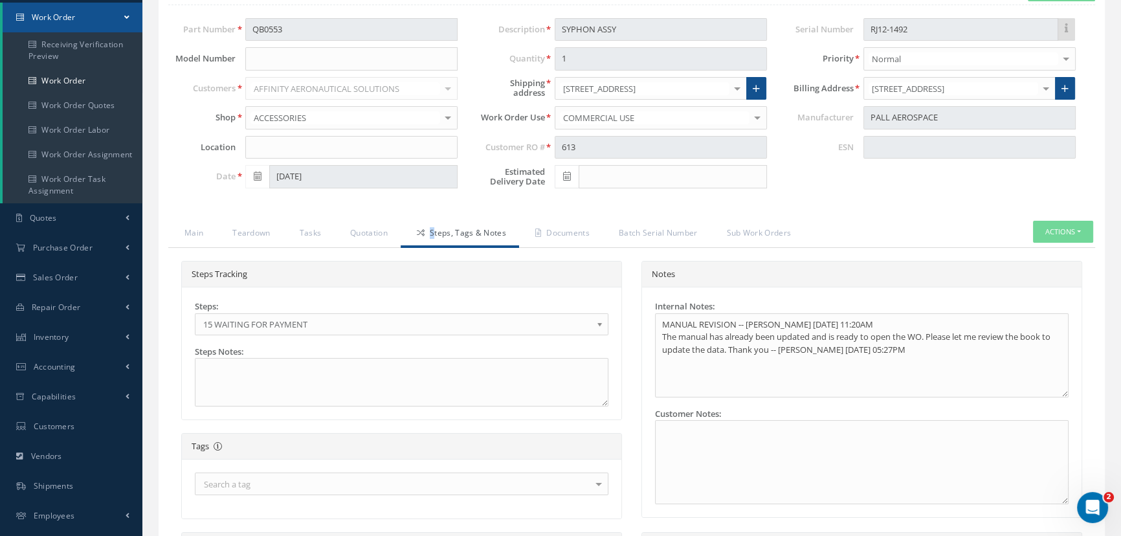
scroll to position [117, 0]
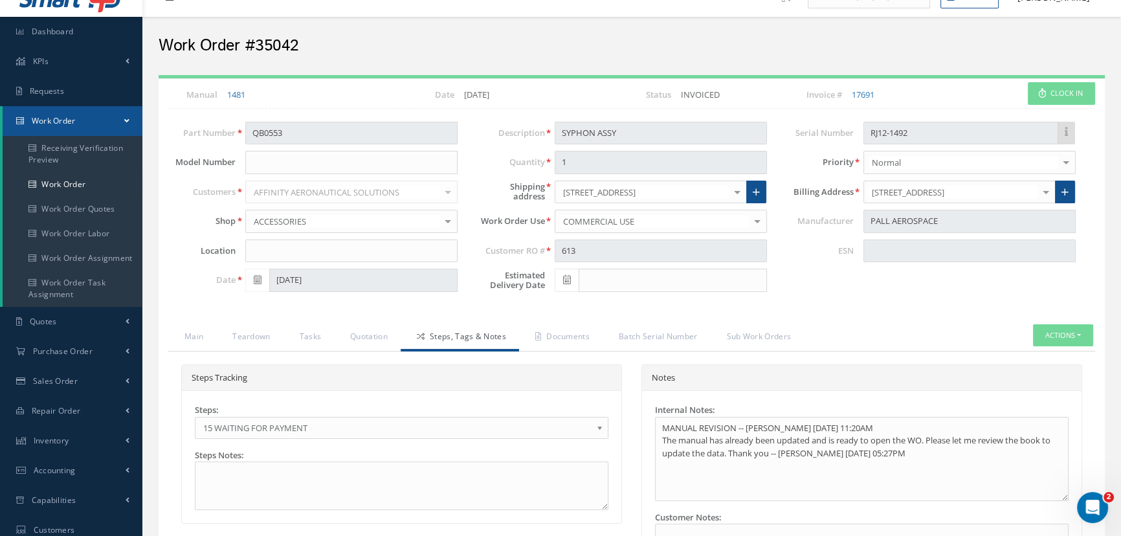
scroll to position [0, 0]
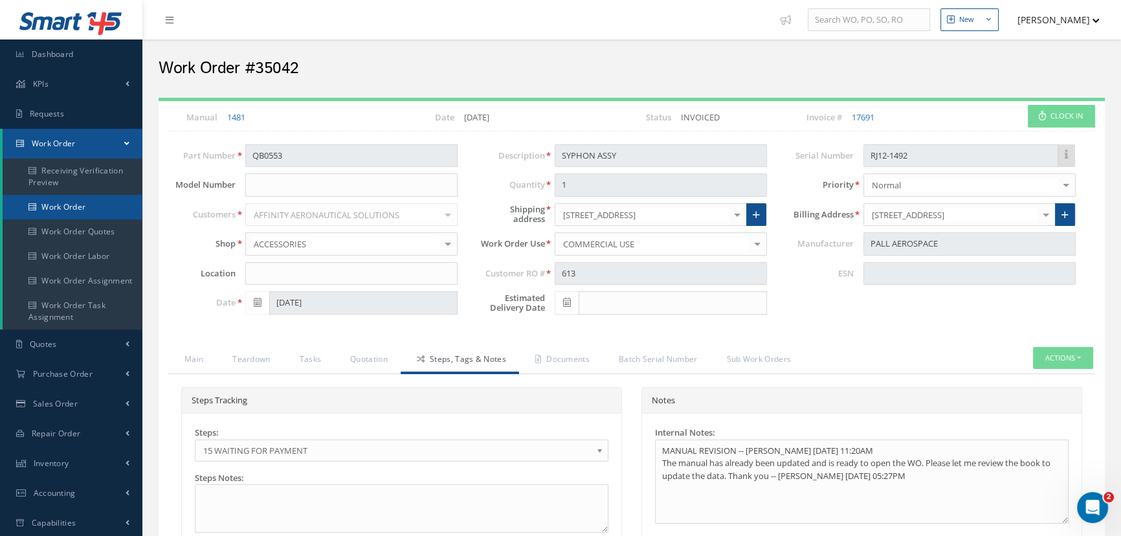
click at [131, 208] on link "Work Order" at bounding box center [73, 207] width 140 height 25
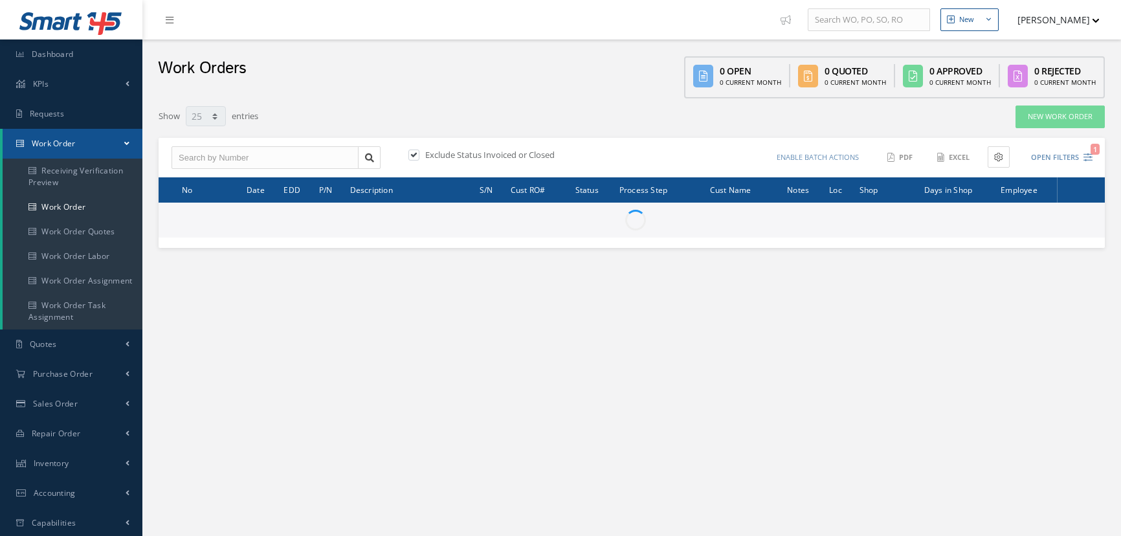
select select "25"
type input "All Work Request"
type input "All Work Performed"
type input "All Status"
type input "WO Part Status"
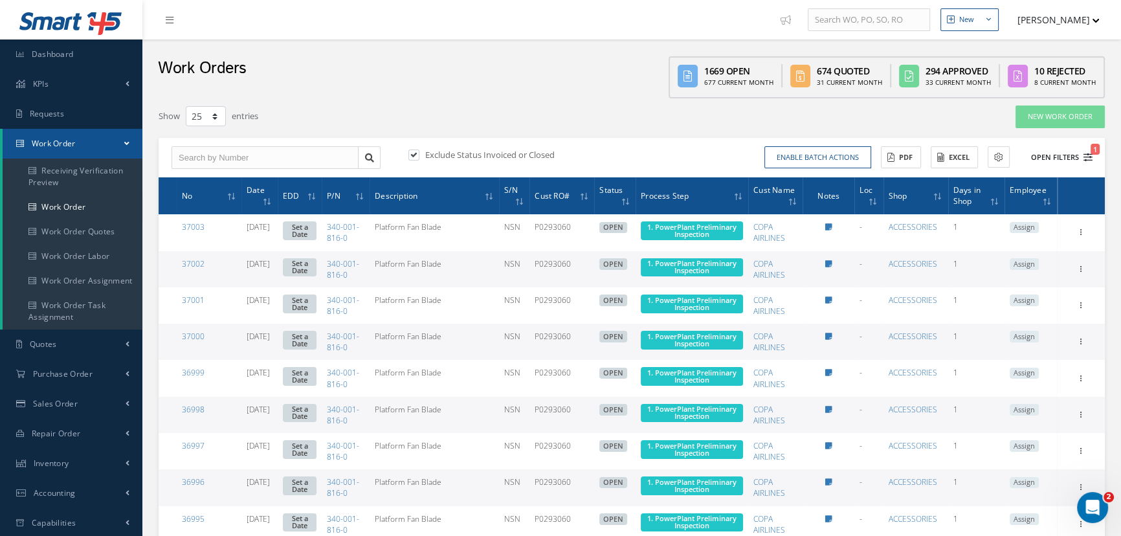
click at [1062, 155] on button "Open Filters 1" at bounding box center [1055, 157] width 73 height 21
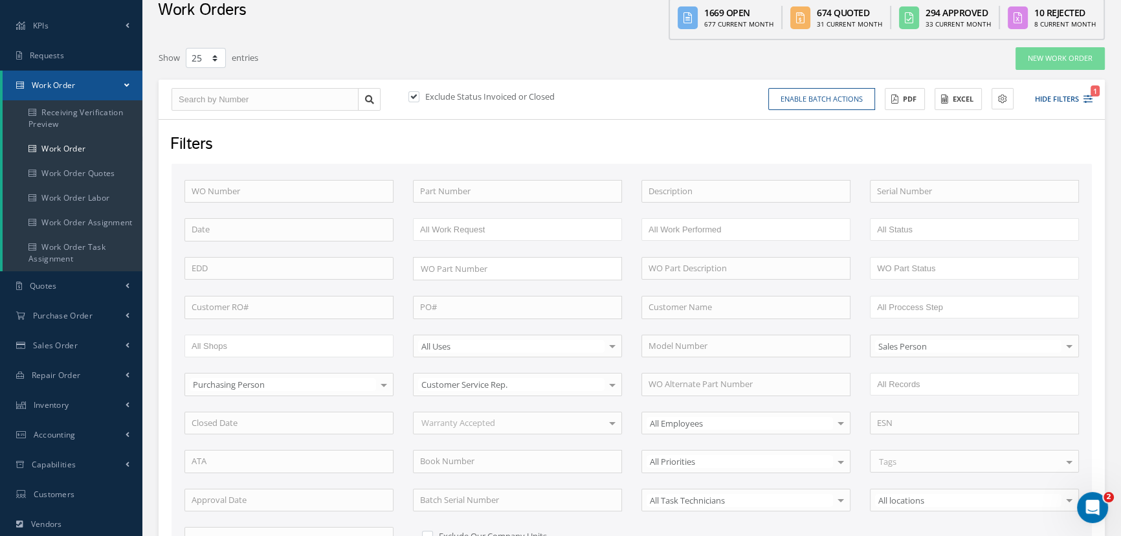
scroll to position [176, 0]
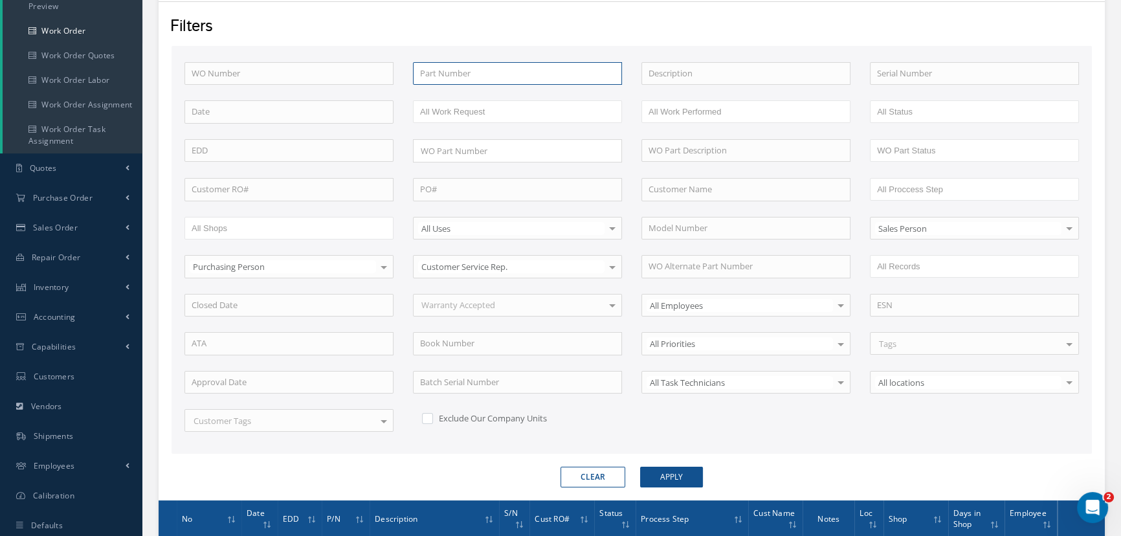
paste input "QB0553"
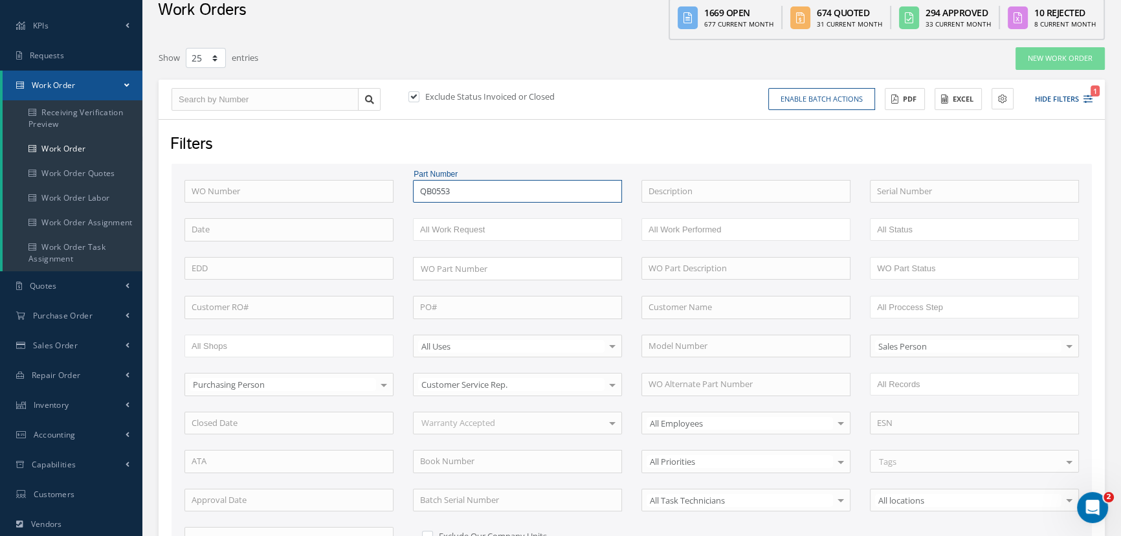
type input "QB0553"
click at [472, 97] on label "Exclude Status Invoiced or Closed" at bounding box center [488, 97] width 133 height 12
click at [417, 97] on input "checkbox" at bounding box center [412, 97] width 8 height 8
checkbox input "false"
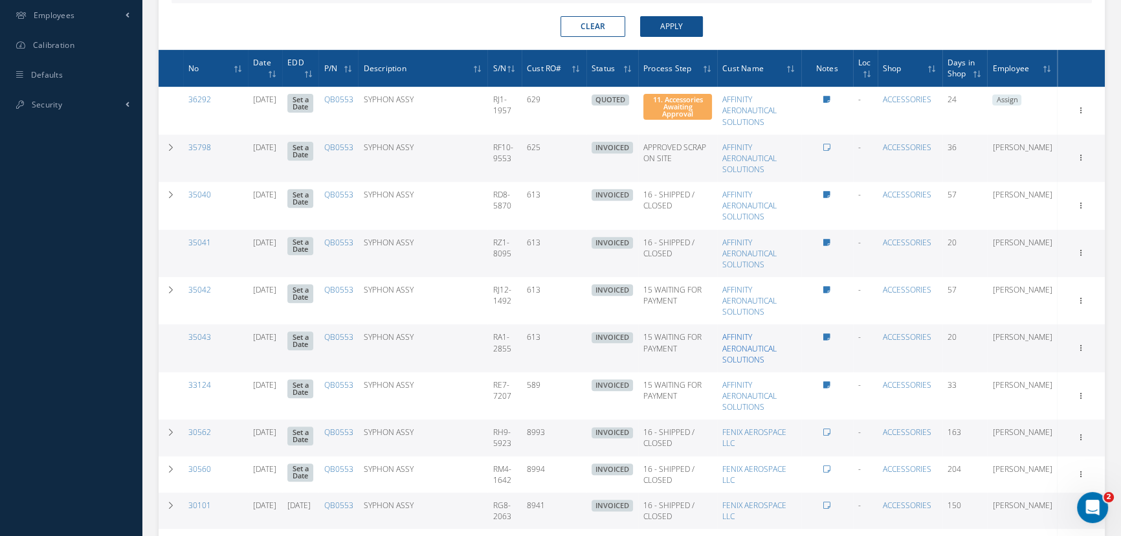
scroll to position [647, 0]
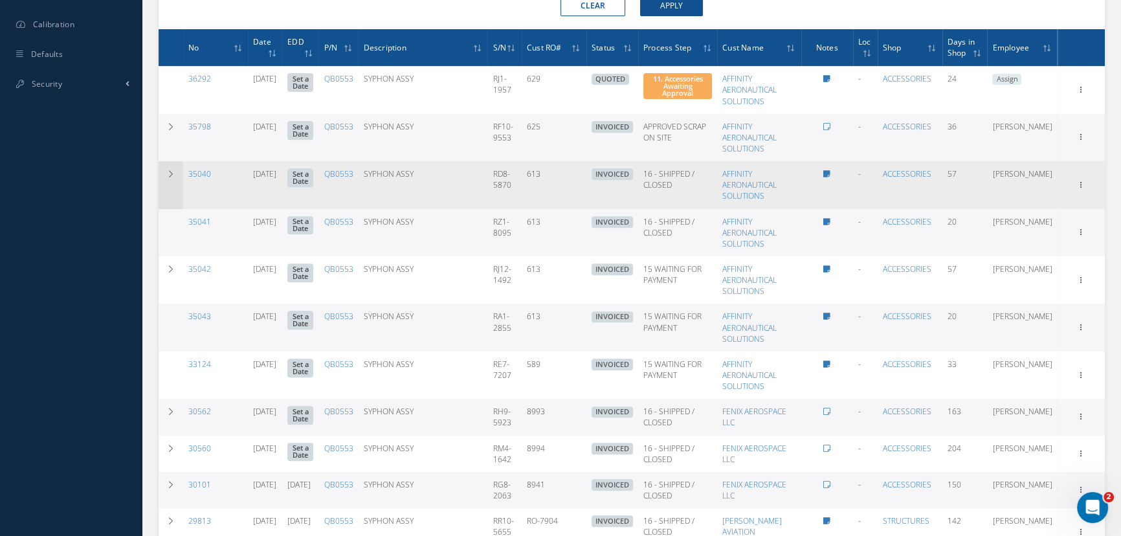
click at [166, 182] on td at bounding box center [171, 184] width 25 height 47
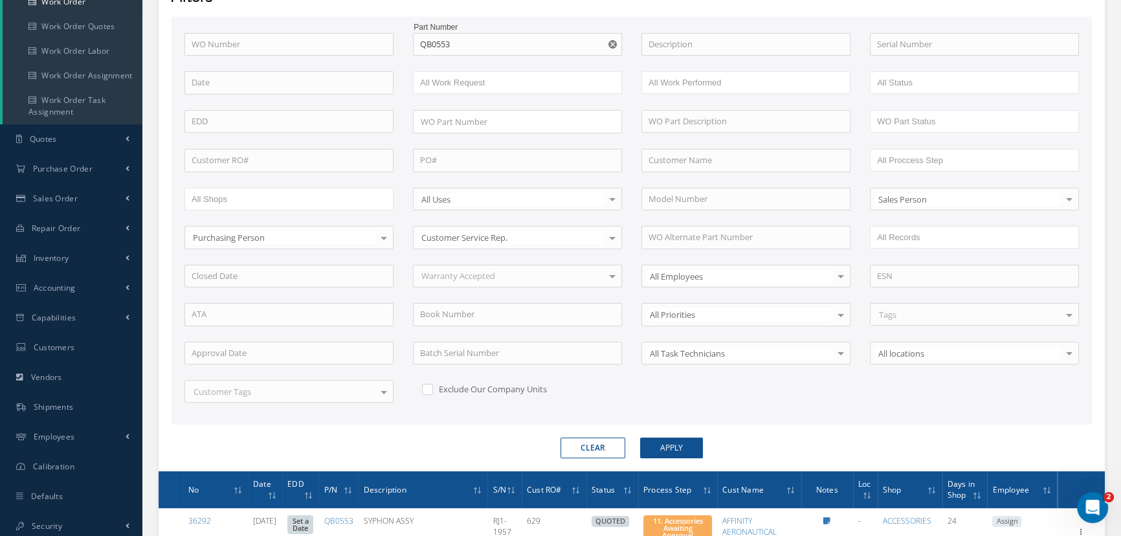
scroll to position [176, 0]
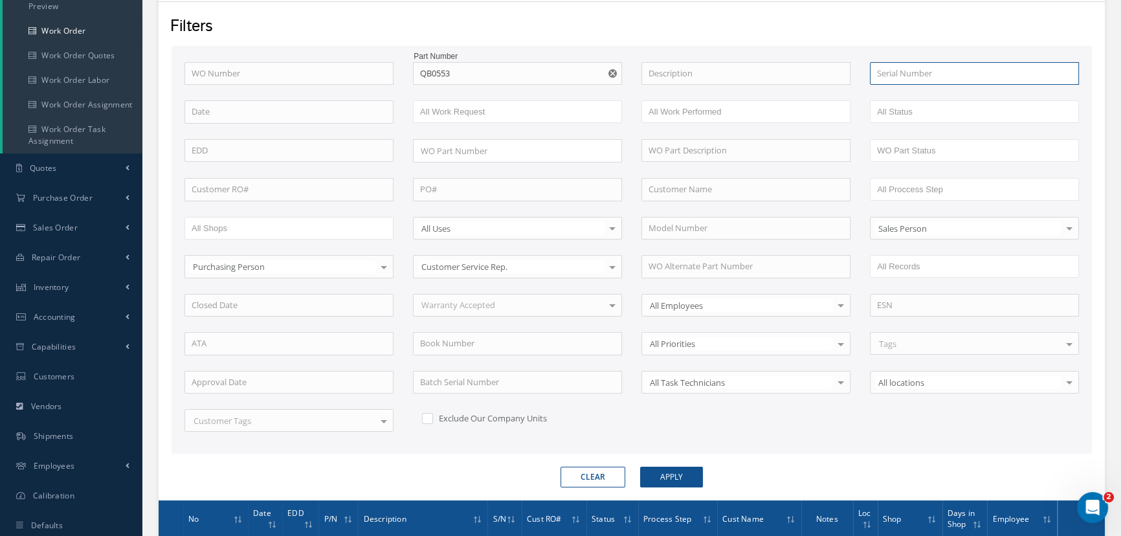
click at [904, 66] on input "text" at bounding box center [974, 73] width 209 height 23
type input "1"
type input "rj12-1492"
click at [640, 467] on button "Apply" at bounding box center [671, 477] width 63 height 21
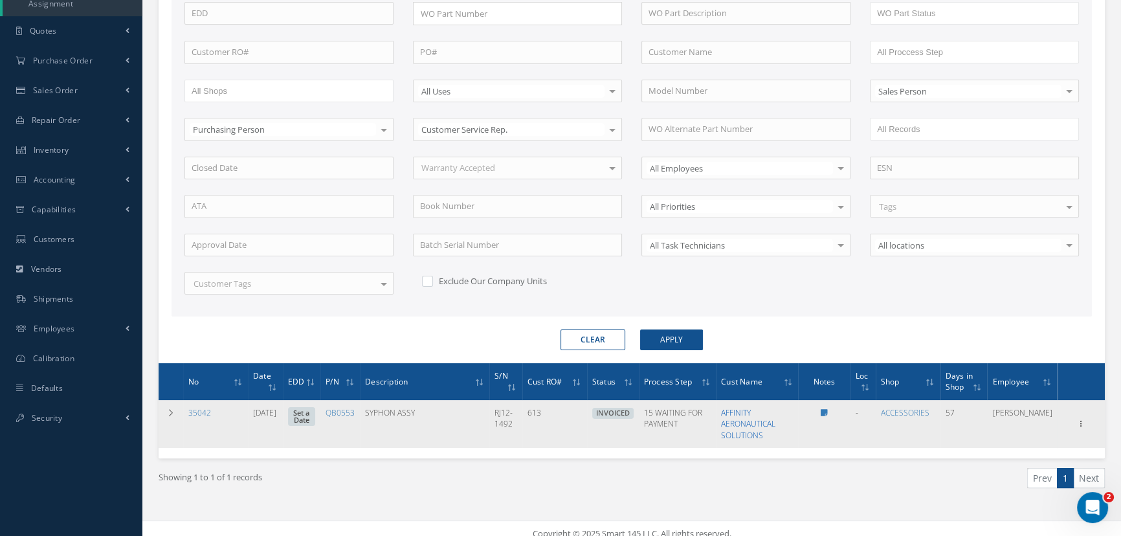
scroll to position [322, 0]
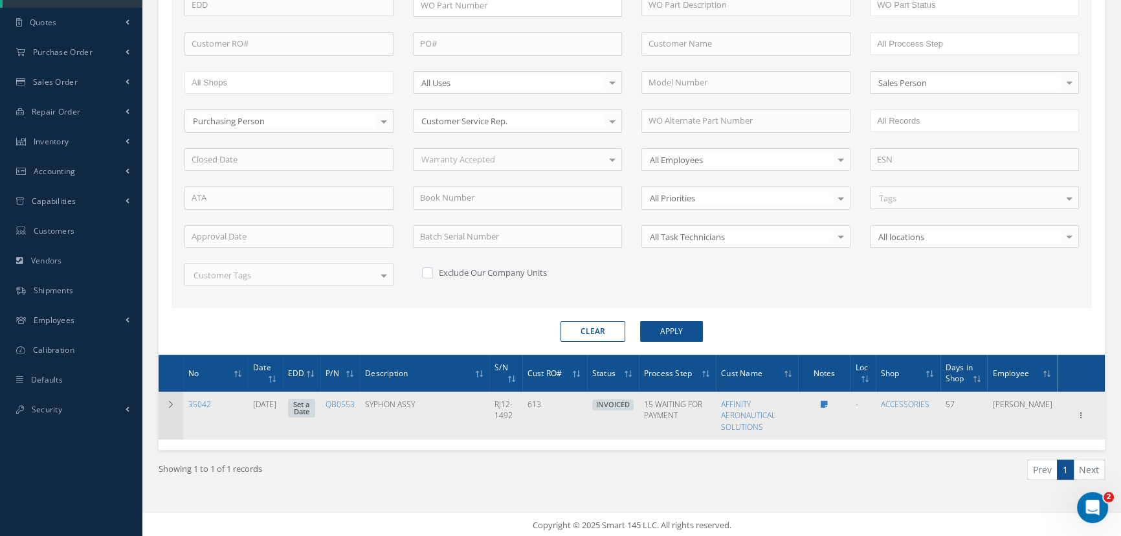
click at [161, 410] on td at bounding box center [171, 415] width 25 height 47
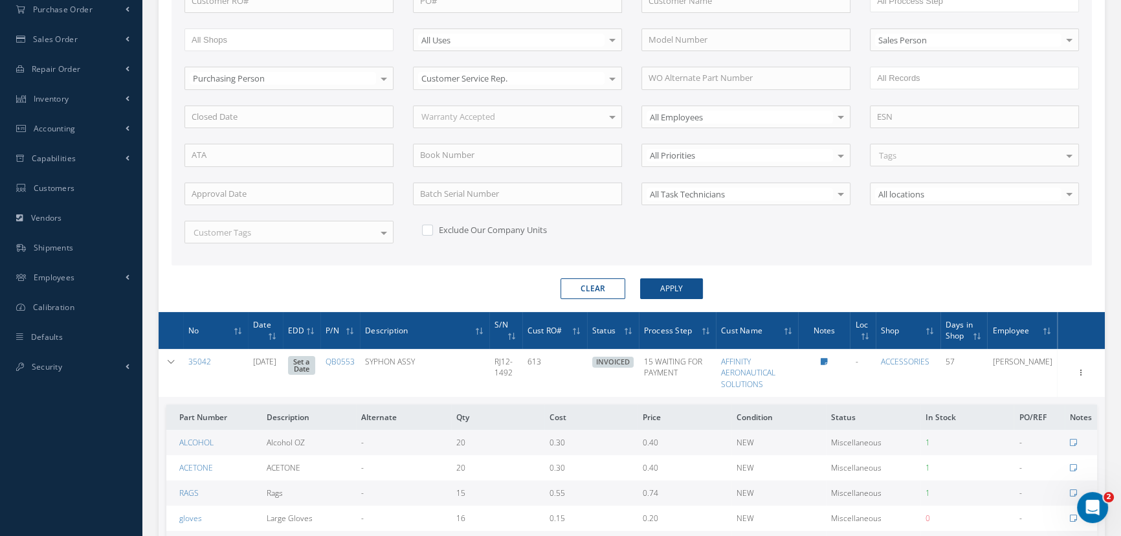
scroll to position [145, 0]
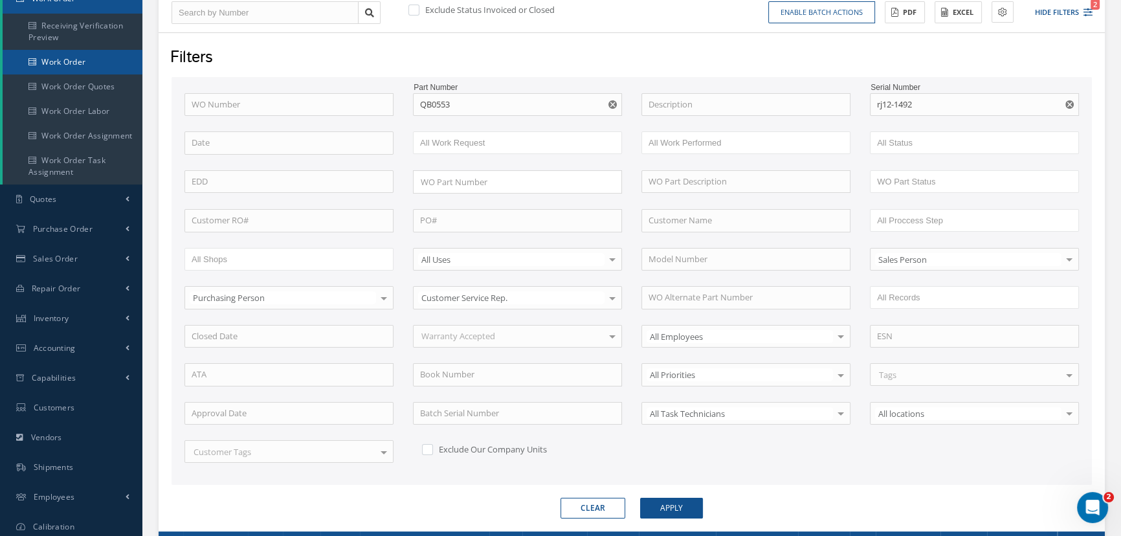
click at [44, 72] on link "Work Order" at bounding box center [73, 62] width 140 height 25
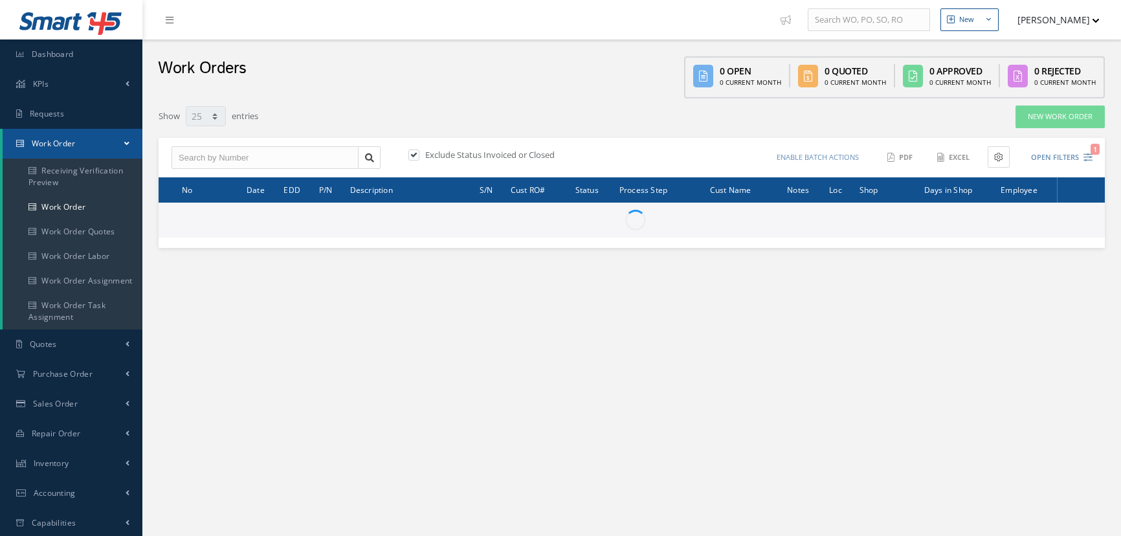
select select "25"
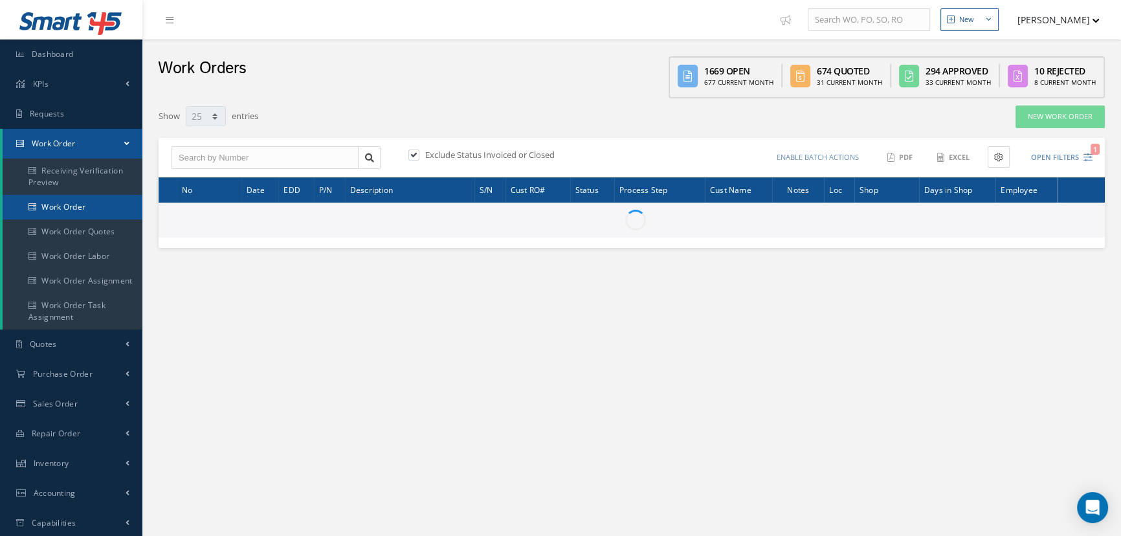
click at [88, 210] on link "Work Order" at bounding box center [73, 207] width 140 height 25
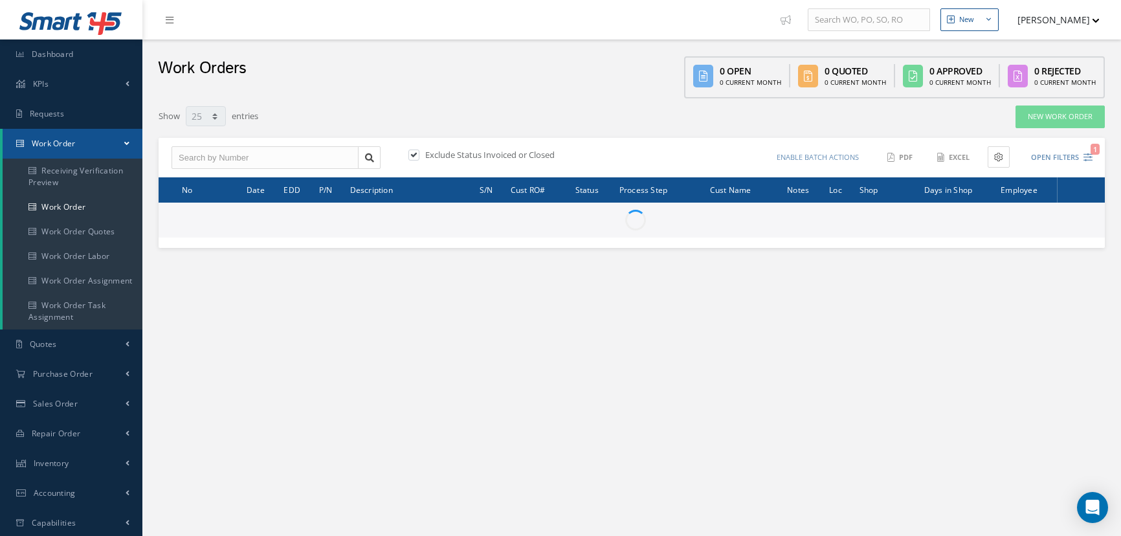
select select "25"
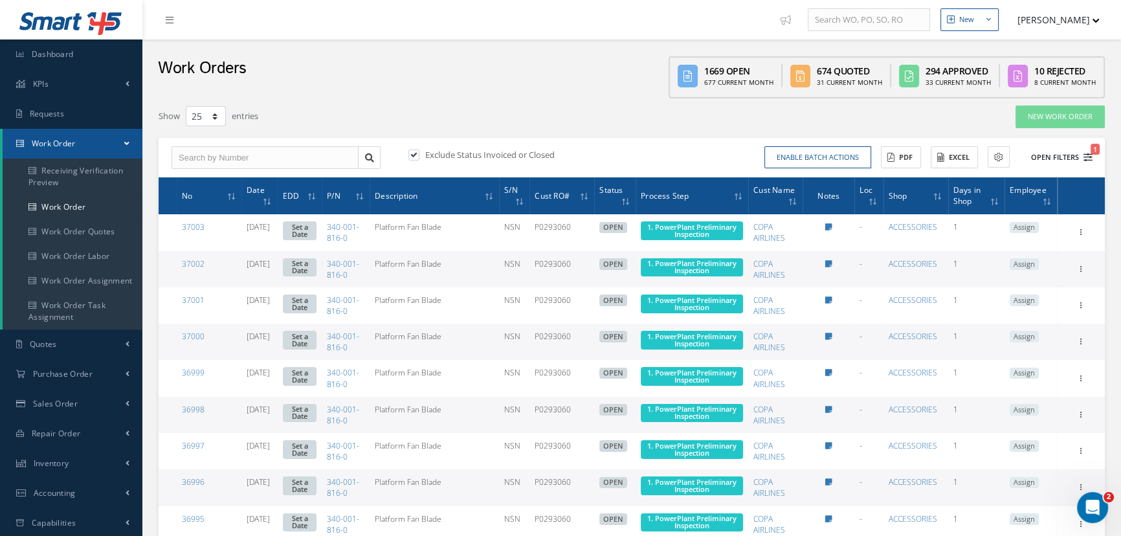
click at [1066, 158] on button "Open Filters 1" at bounding box center [1055, 157] width 73 height 21
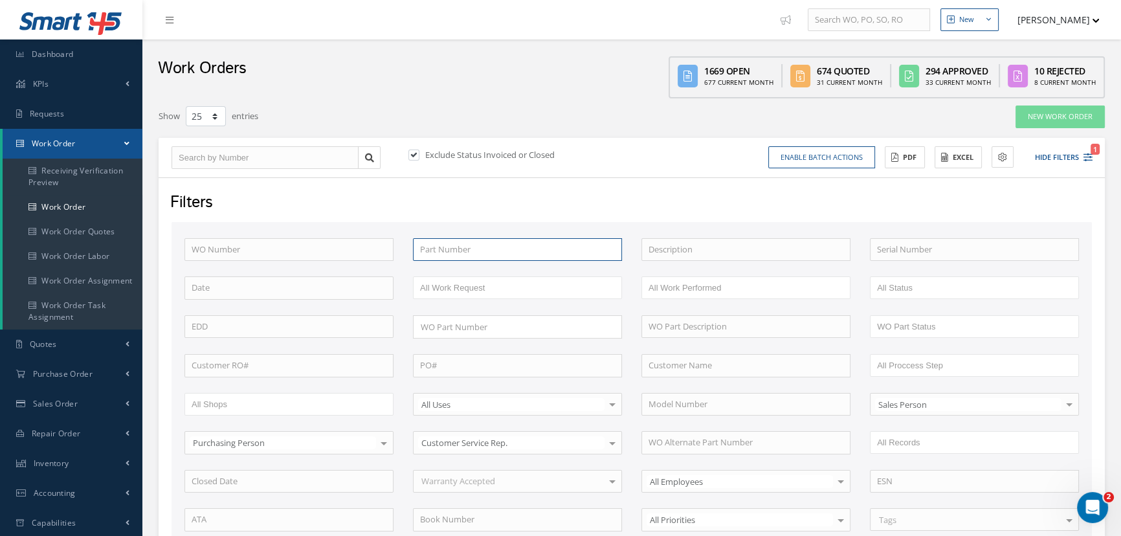
click at [429, 250] on input "text" at bounding box center [517, 249] width 209 height 23
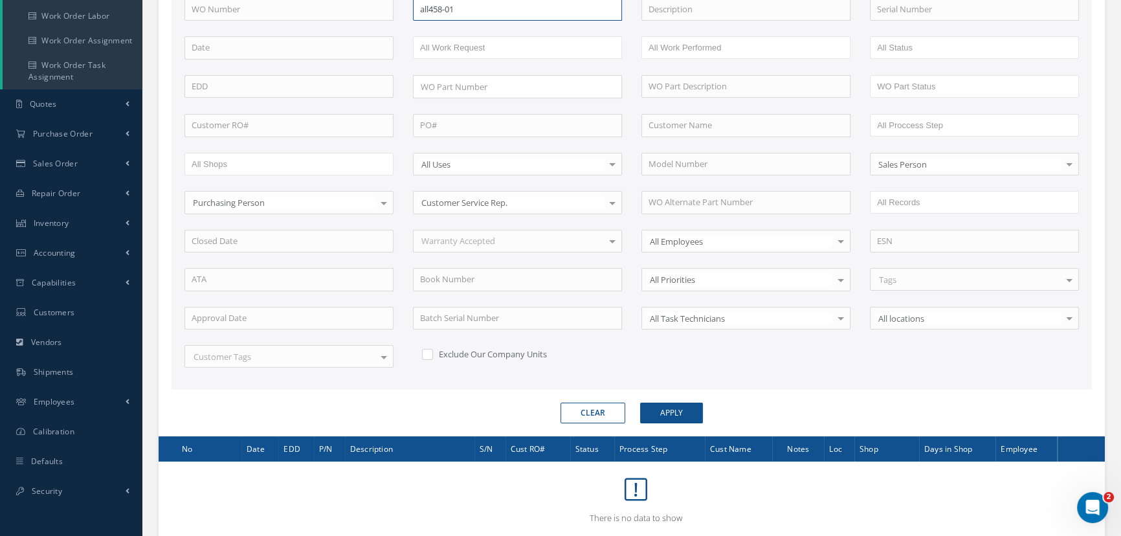
scroll to position [269, 0]
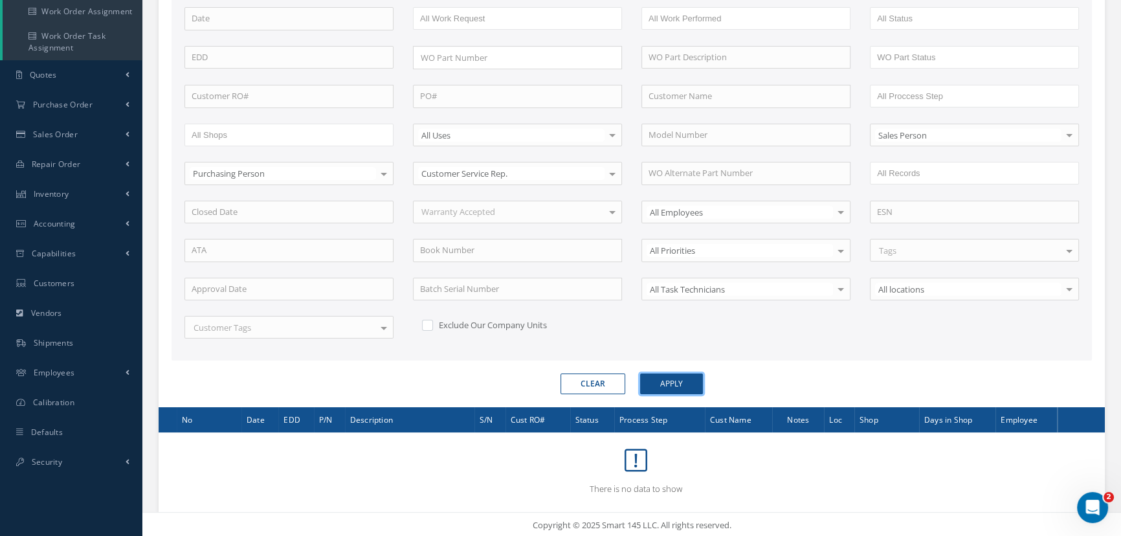
click at [682, 385] on button "Apply" at bounding box center [671, 383] width 63 height 21
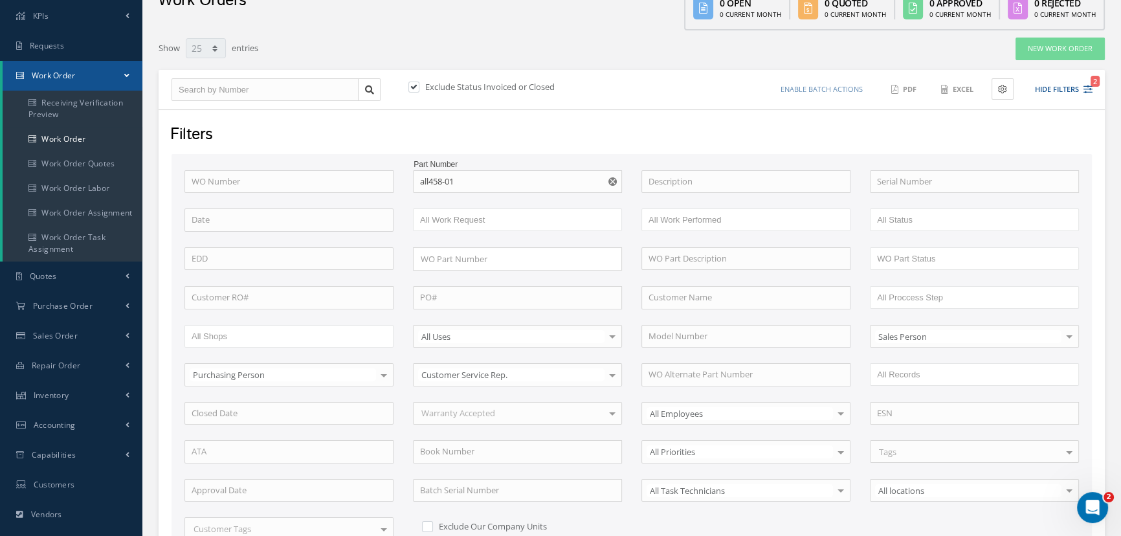
scroll to position [0, 0]
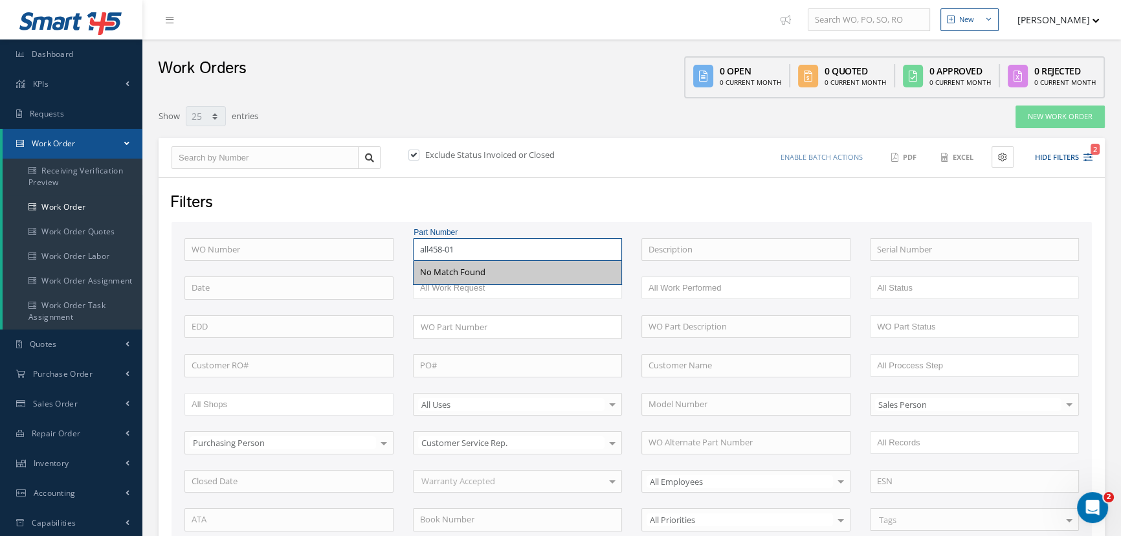
click at [476, 247] on input "all458-01" at bounding box center [517, 249] width 209 height 23
click at [469, 272] on span "ALL458-001-0" at bounding box center [445, 272] width 51 height 12
type input "ALL458-001-0"
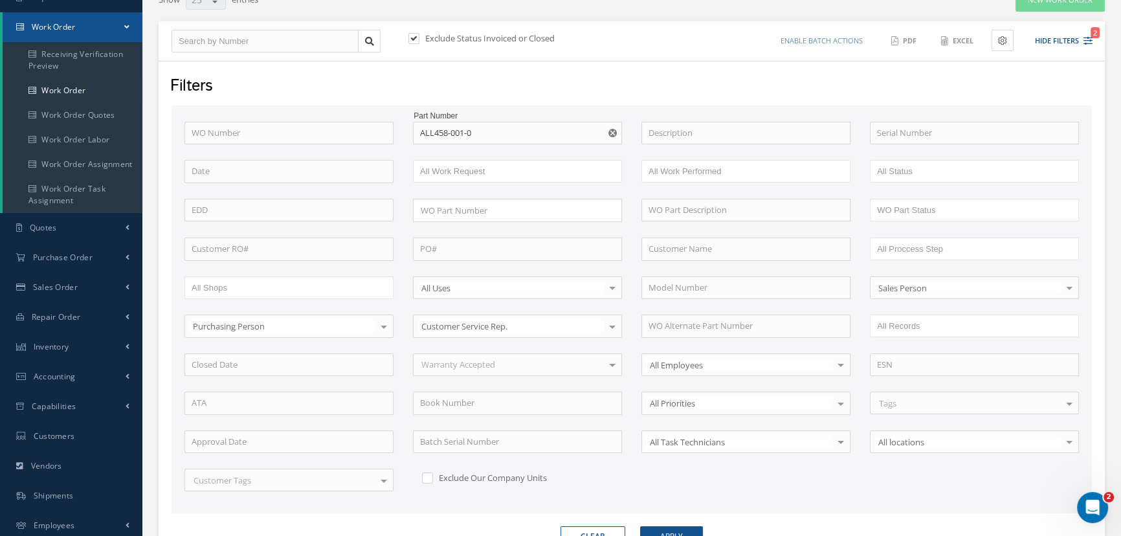
scroll to position [269, 0]
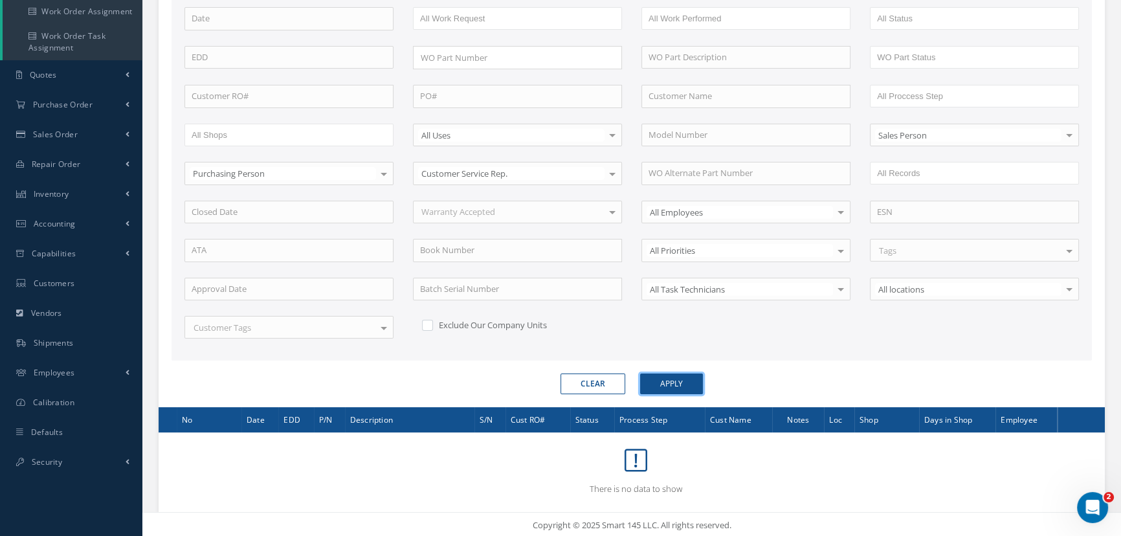
click at [679, 377] on button "Apply" at bounding box center [671, 383] width 63 height 21
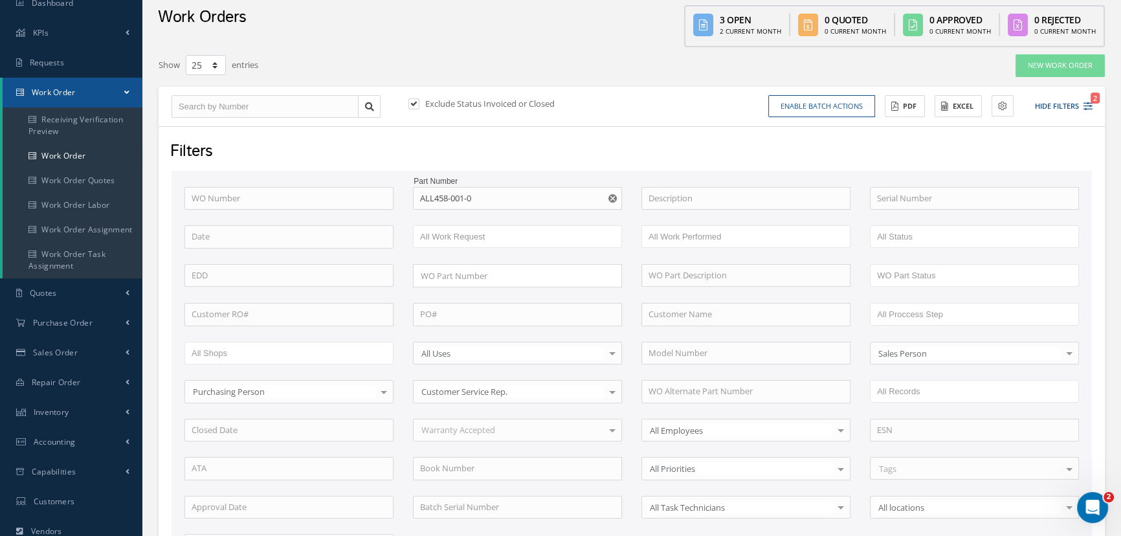
scroll to position [30, 0]
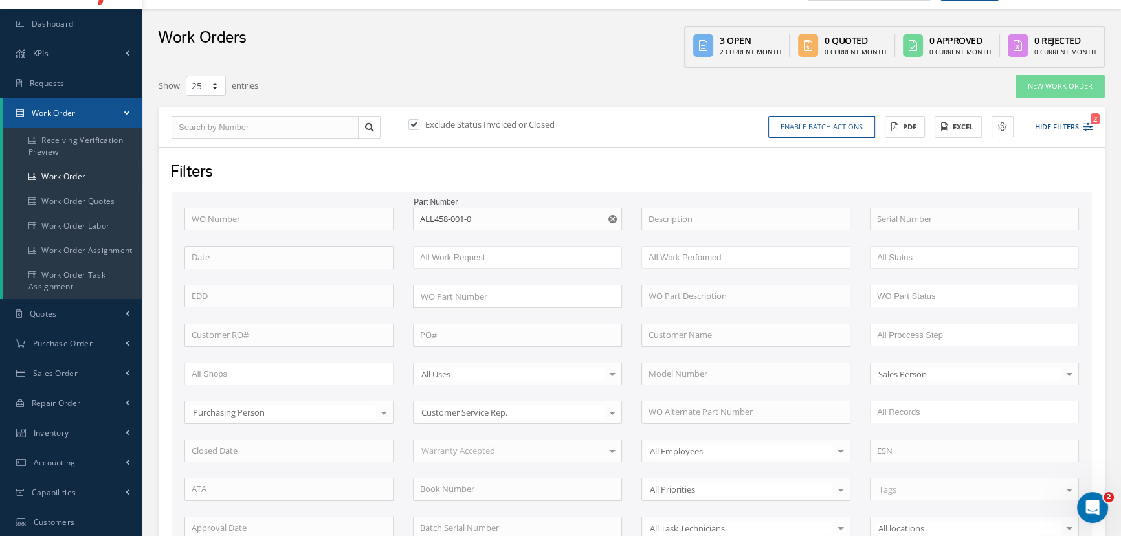
click at [419, 127] on label at bounding box center [420, 124] width 3 height 12
click at [414, 127] on input "checkbox" at bounding box center [412, 125] width 8 height 8
checkbox input "false"
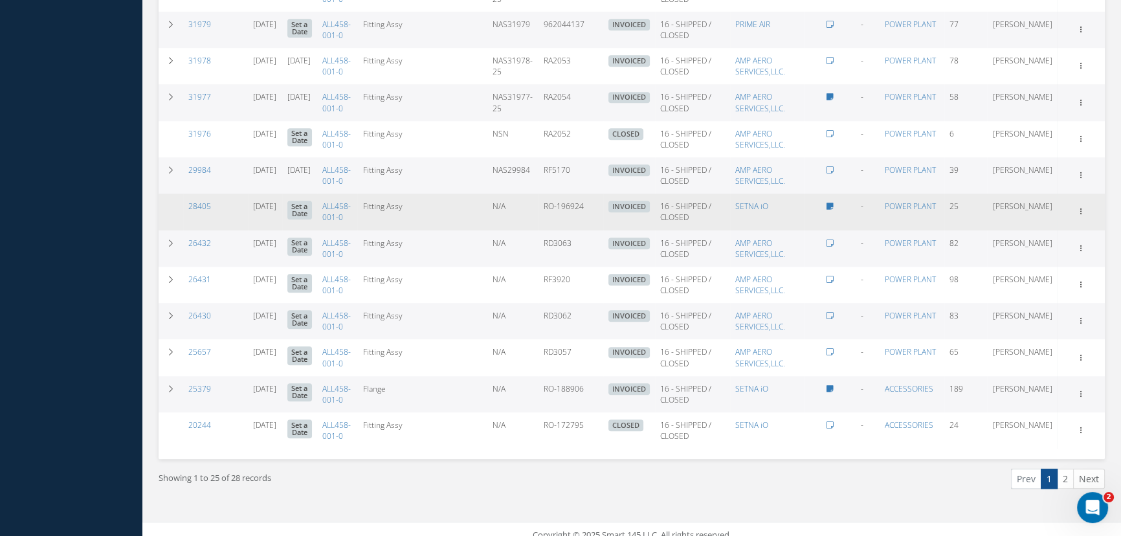
scroll to position [1204, 0]
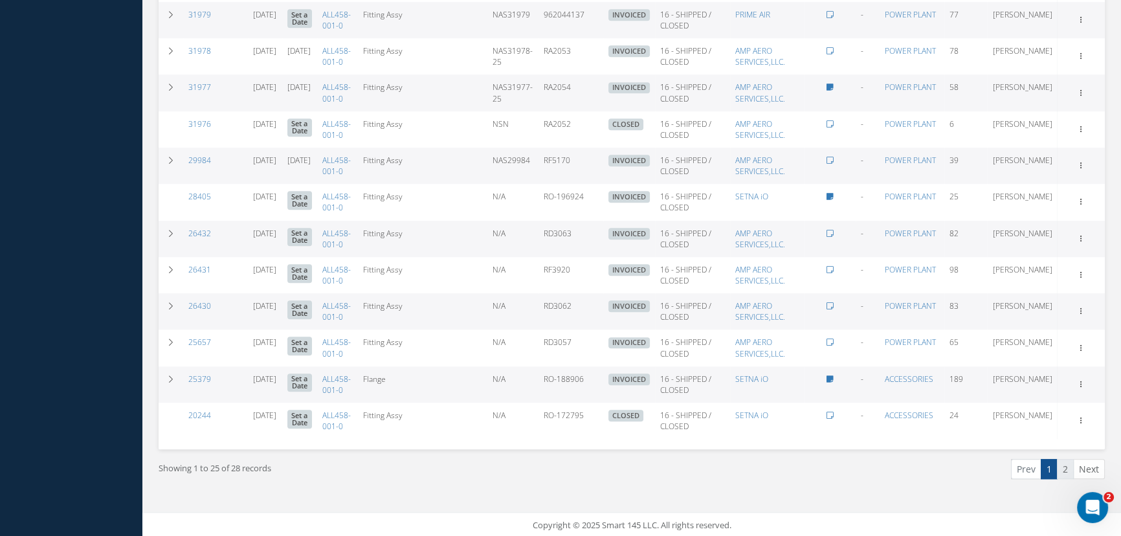
click at [1064, 468] on link "2" at bounding box center [1065, 469] width 17 height 20
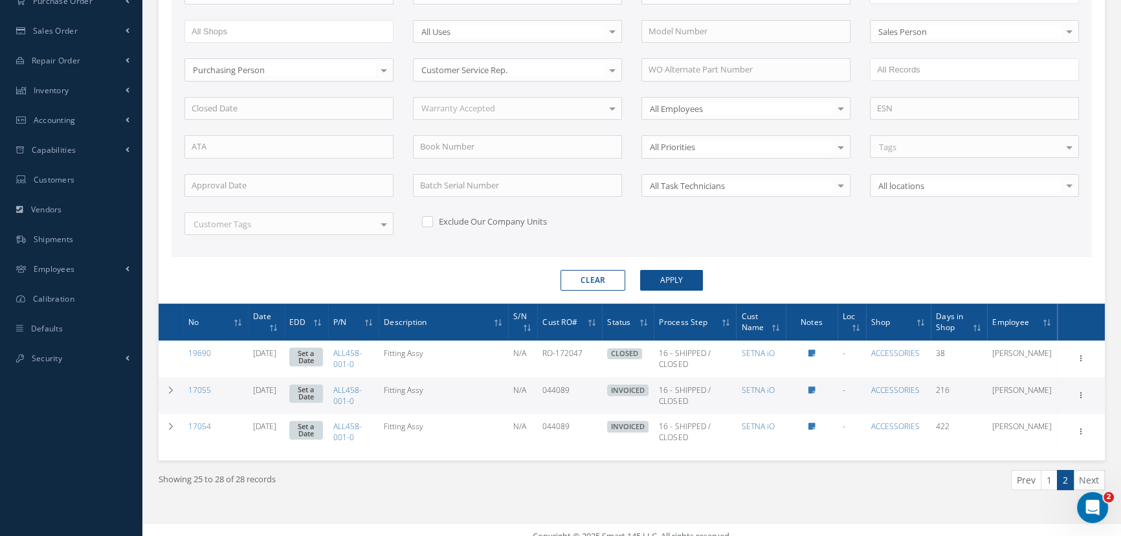
scroll to position [383, 0]
